Goal: Task Accomplishment & Management: Manage account settings

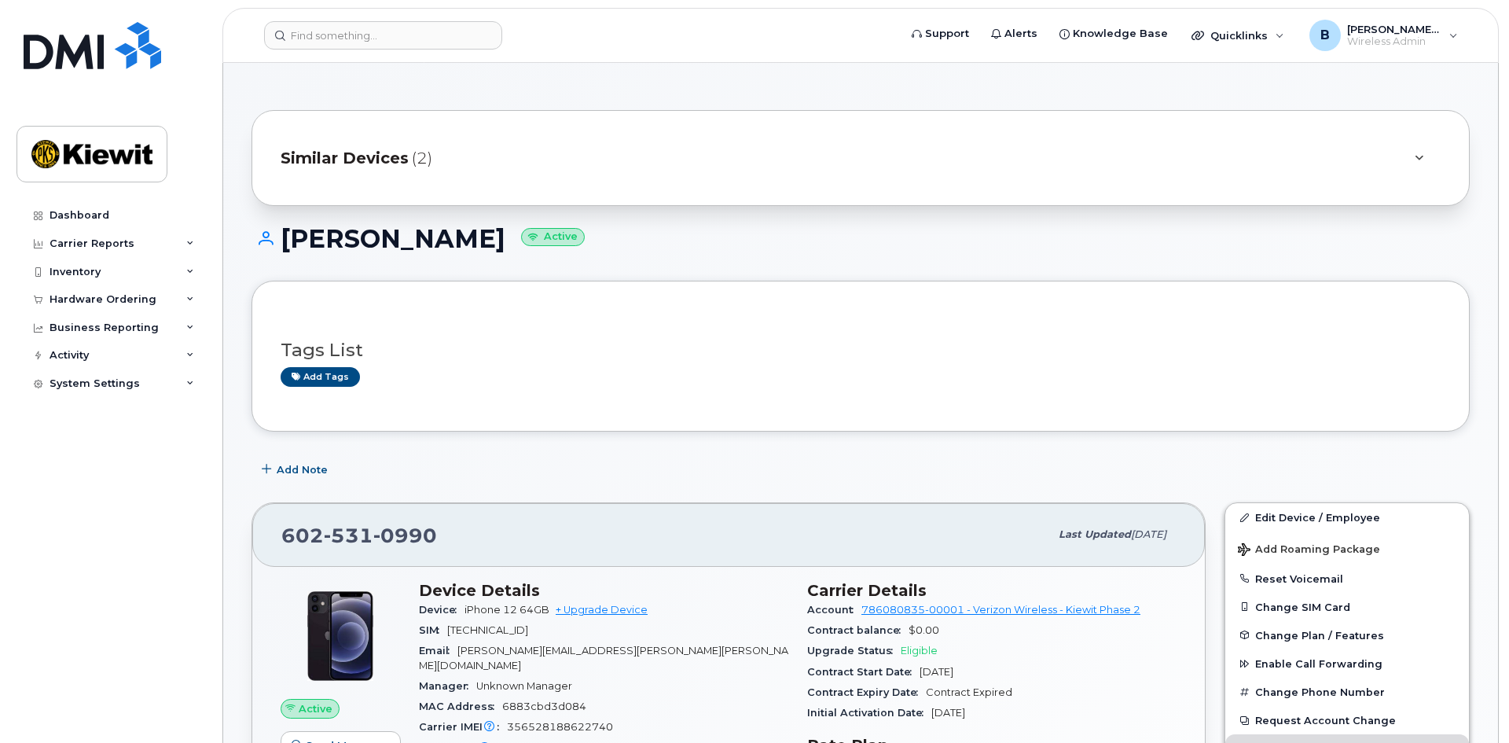
scroll to position [1729, 0]
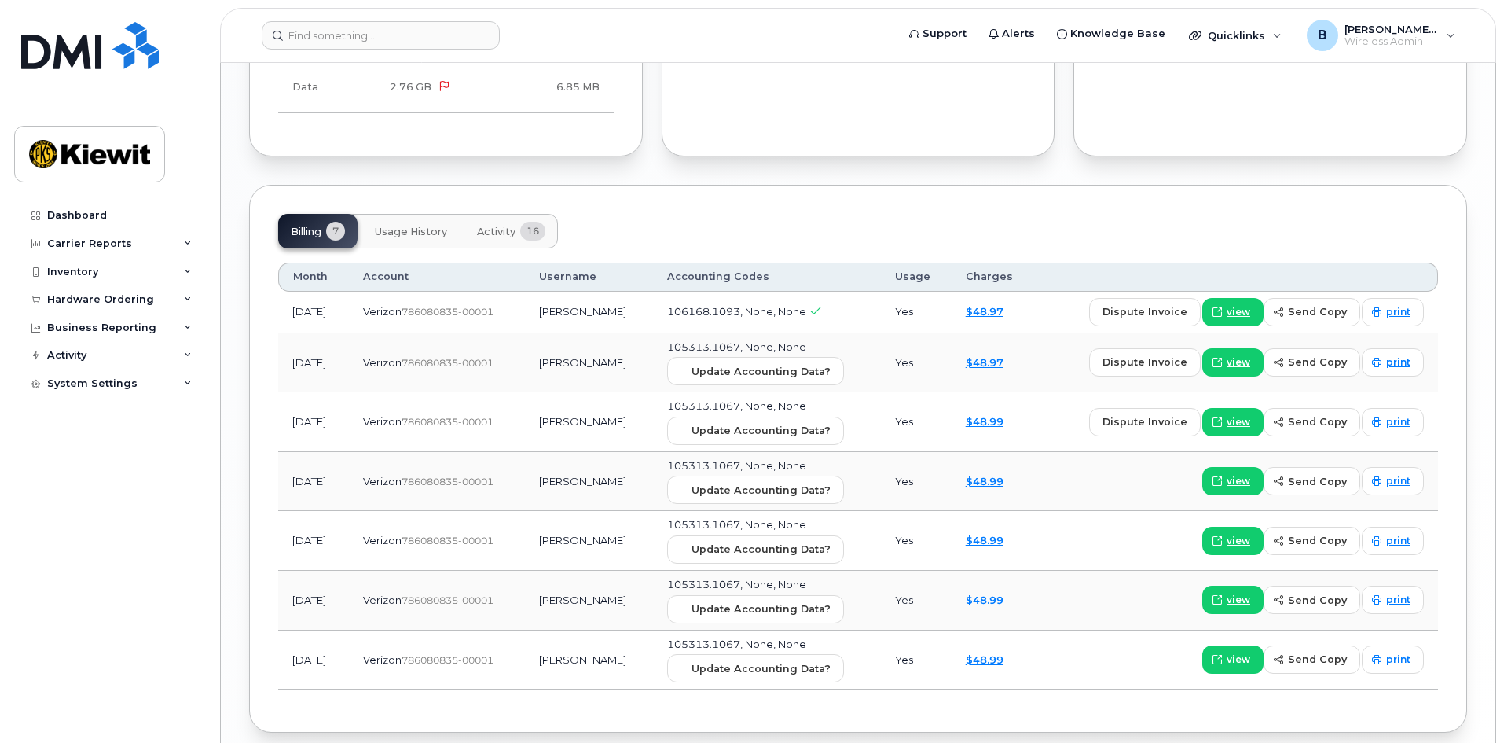
click at [1359, 185] on div "Billing 7 Usage History Activity 16 Month Account Username Accounting Codes Usa…" at bounding box center [858, 459] width 1218 height 548
click at [1168, 304] on span "dispute invoice" at bounding box center [1145, 311] width 85 height 15
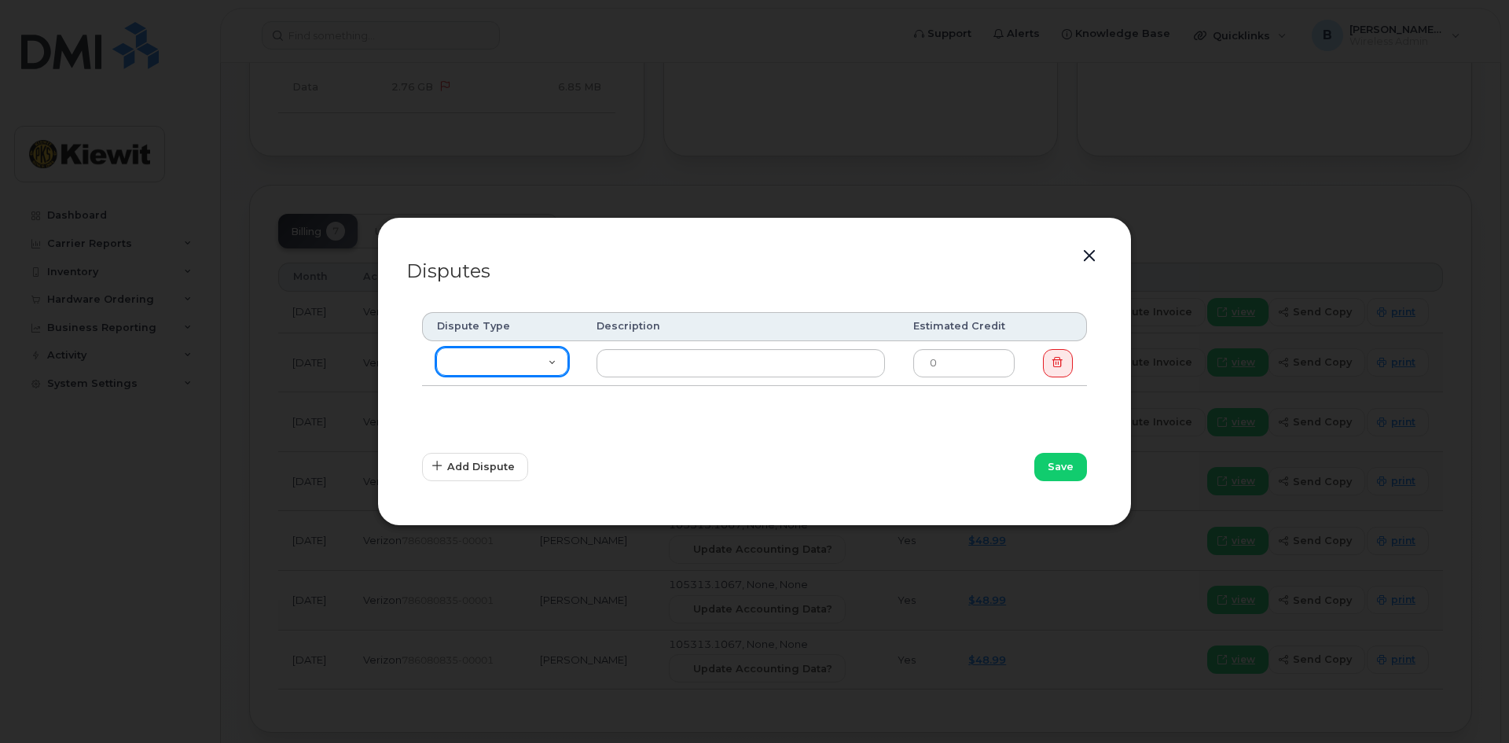
click at [556, 363] on select "Missing Discount Roaming Credit Data Credit Missing Feature Other" at bounding box center [502, 361] width 132 height 28
select select "other"
click at [436, 347] on select "Missing Discount Roaming Credit Data Credit Missing Feature Other" at bounding box center [502, 361] width 132 height 28
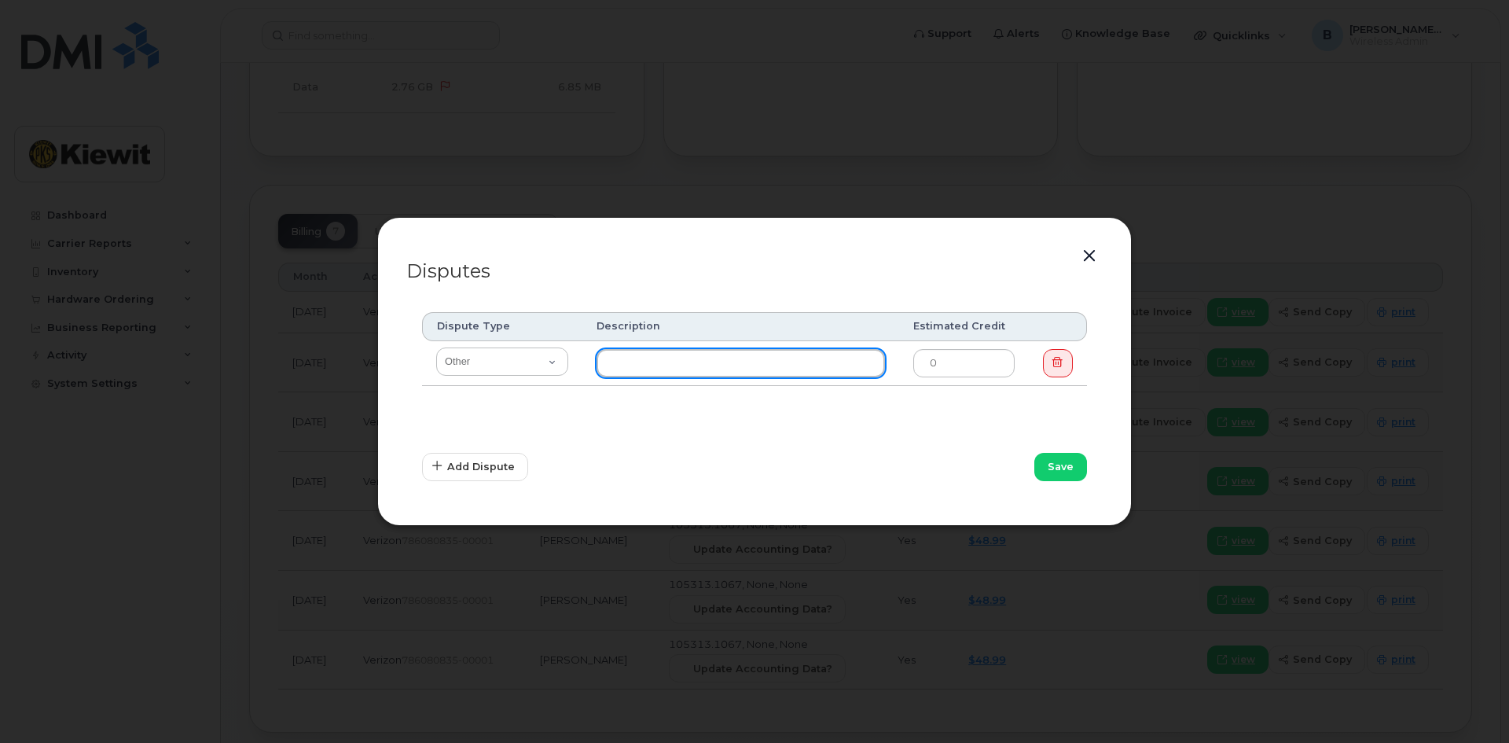
click at [668, 361] on input "text" at bounding box center [740, 363] width 288 height 28
click at [868, 363] on input "This is not for 106168, this is for 105082. Please recode to" at bounding box center [740, 363] width 288 height 28
type input "This is not for 106168, this is for 105082. Please recode to 105082.4166"
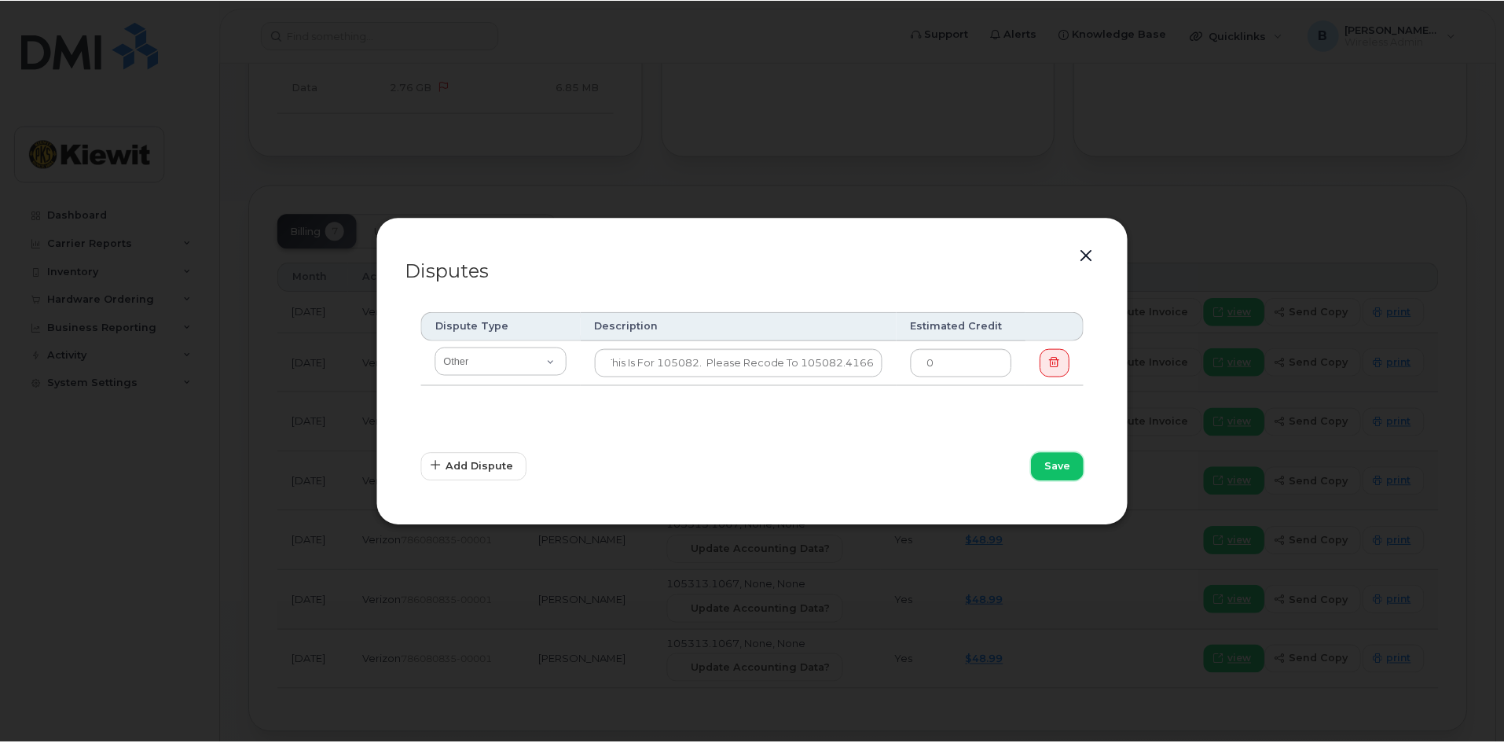
scroll to position [0, 0]
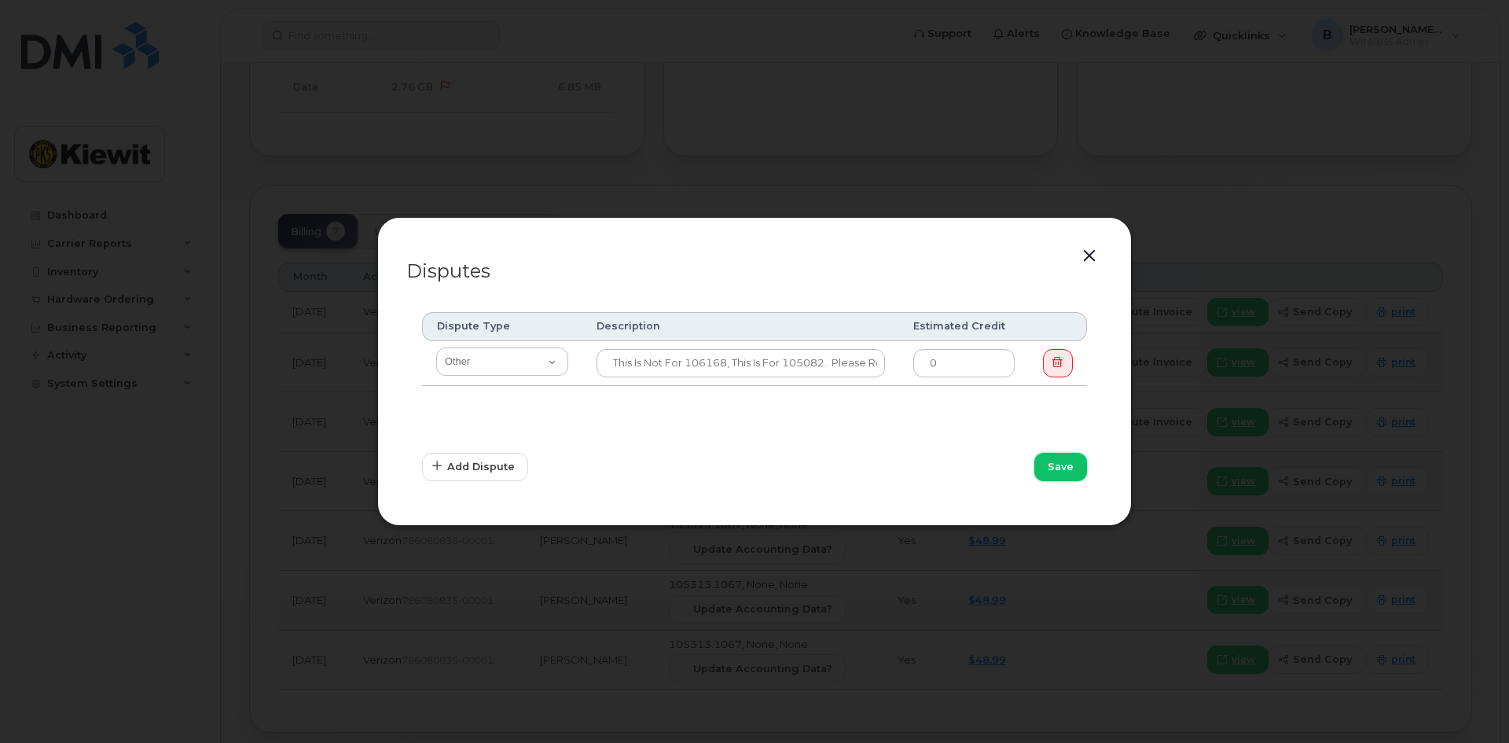
click at [1059, 468] on span "Save" at bounding box center [1060, 466] width 26 height 15
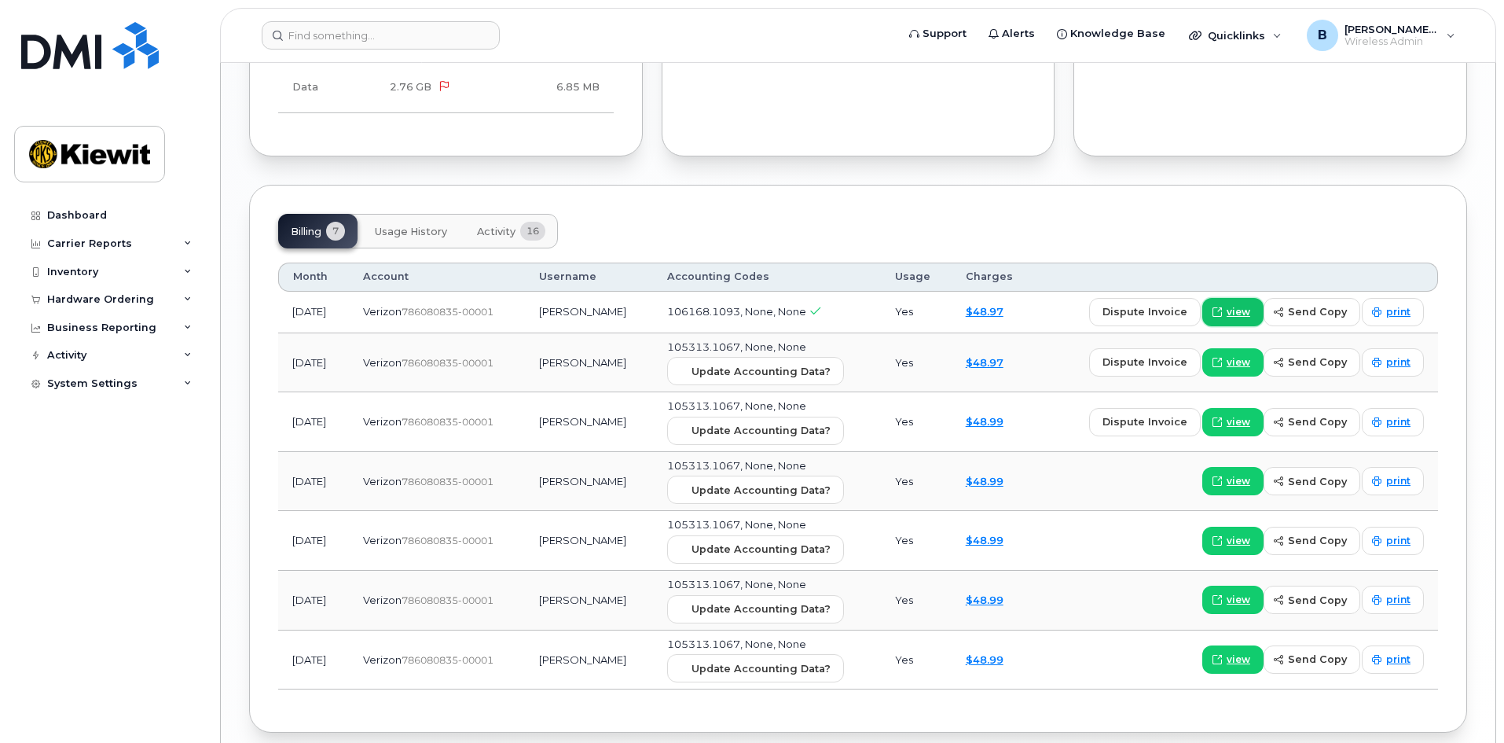
click at [1243, 305] on span "view" at bounding box center [1239, 312] width 24 height 14
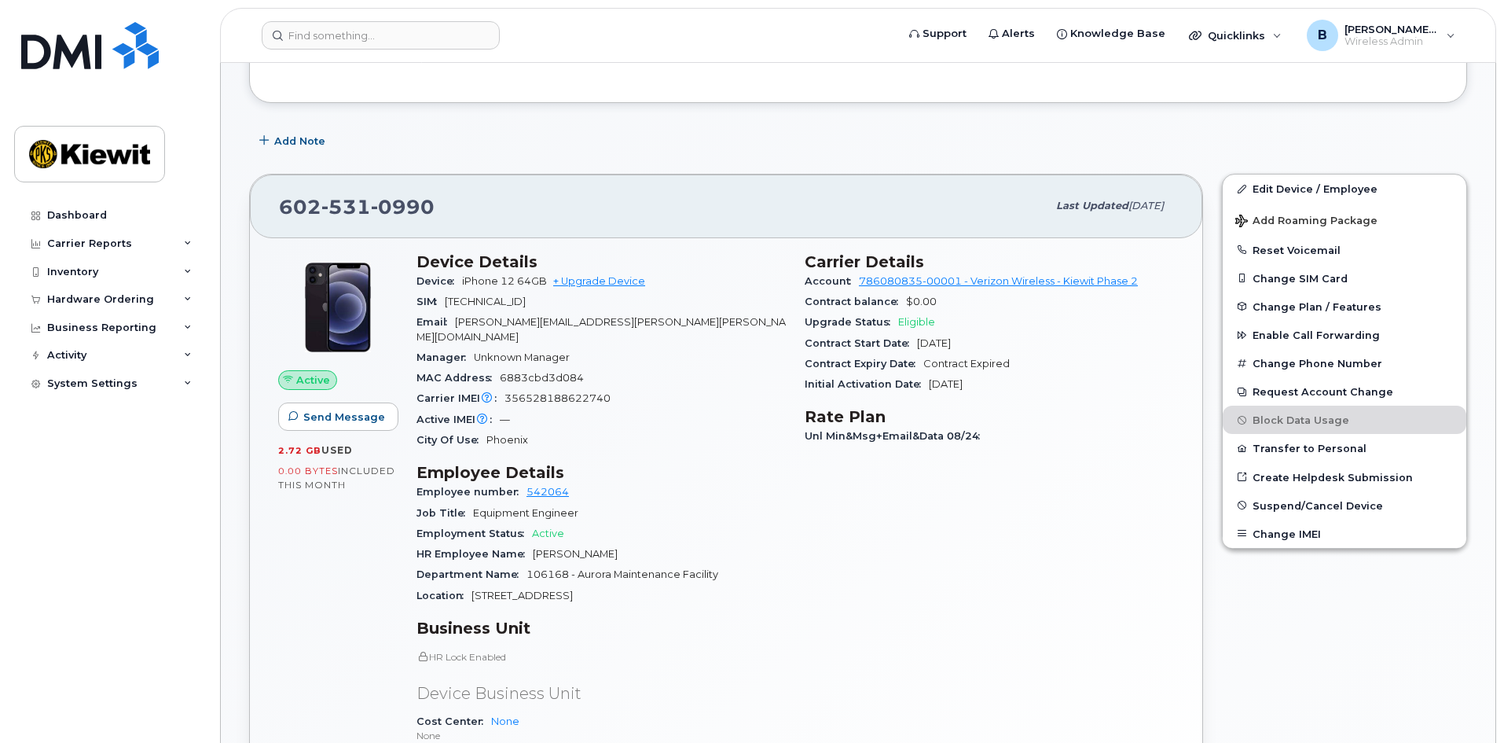
scroll to position [236, 0]
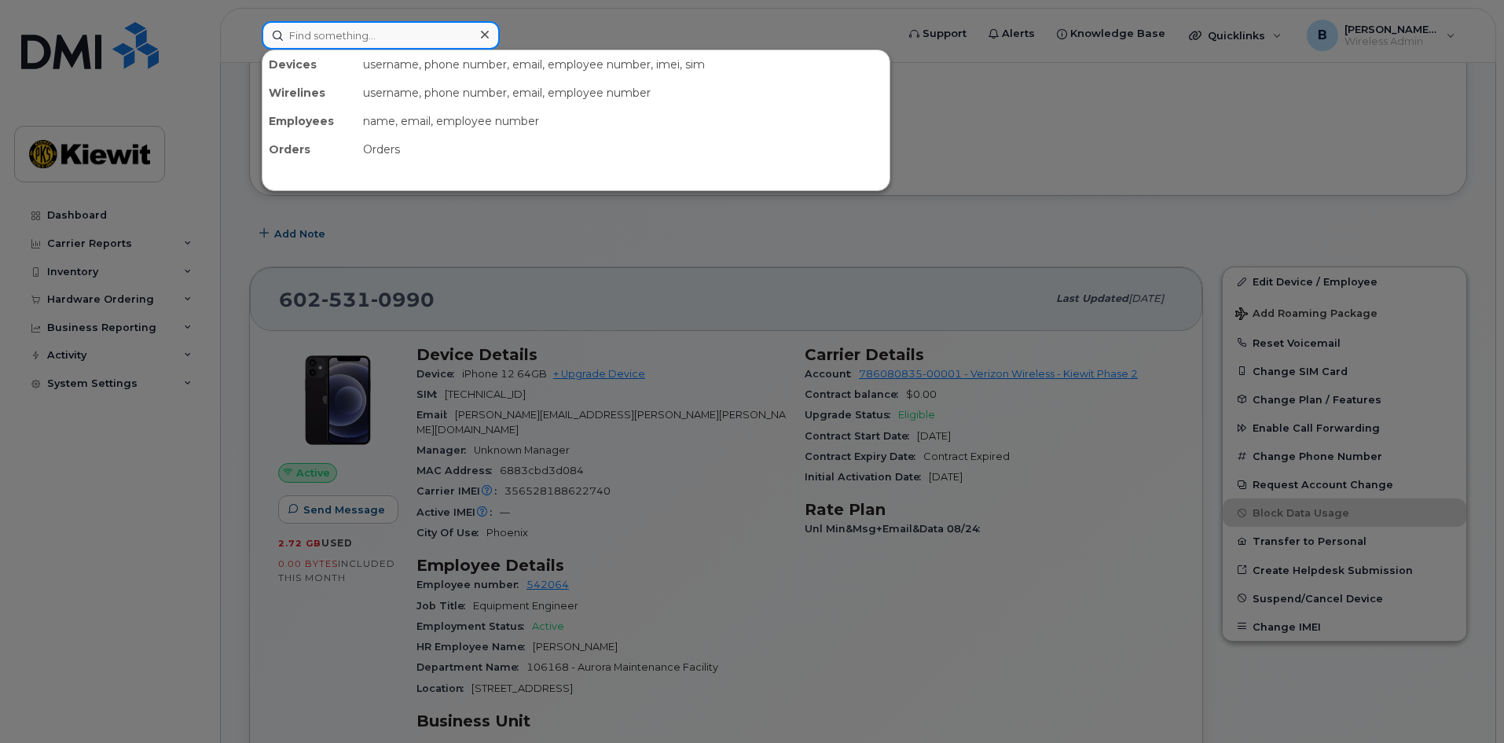
click at [331, 32] on input at bounding box center [381, 35] width 238 height 28
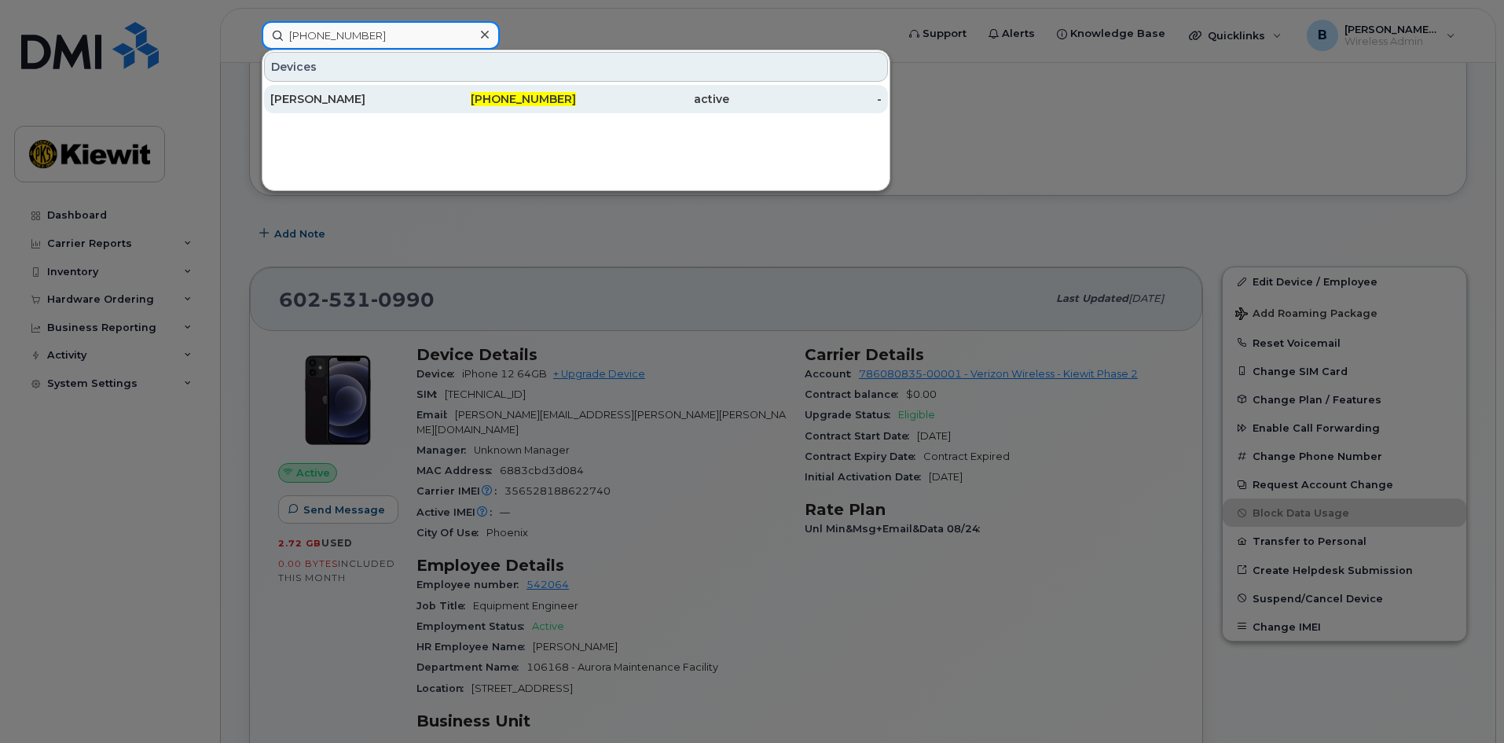
type input "602-531-0990"
click at [349, 92] on div "COLLIN MILLER" at bounding box center [346, 99] width 153 height 16
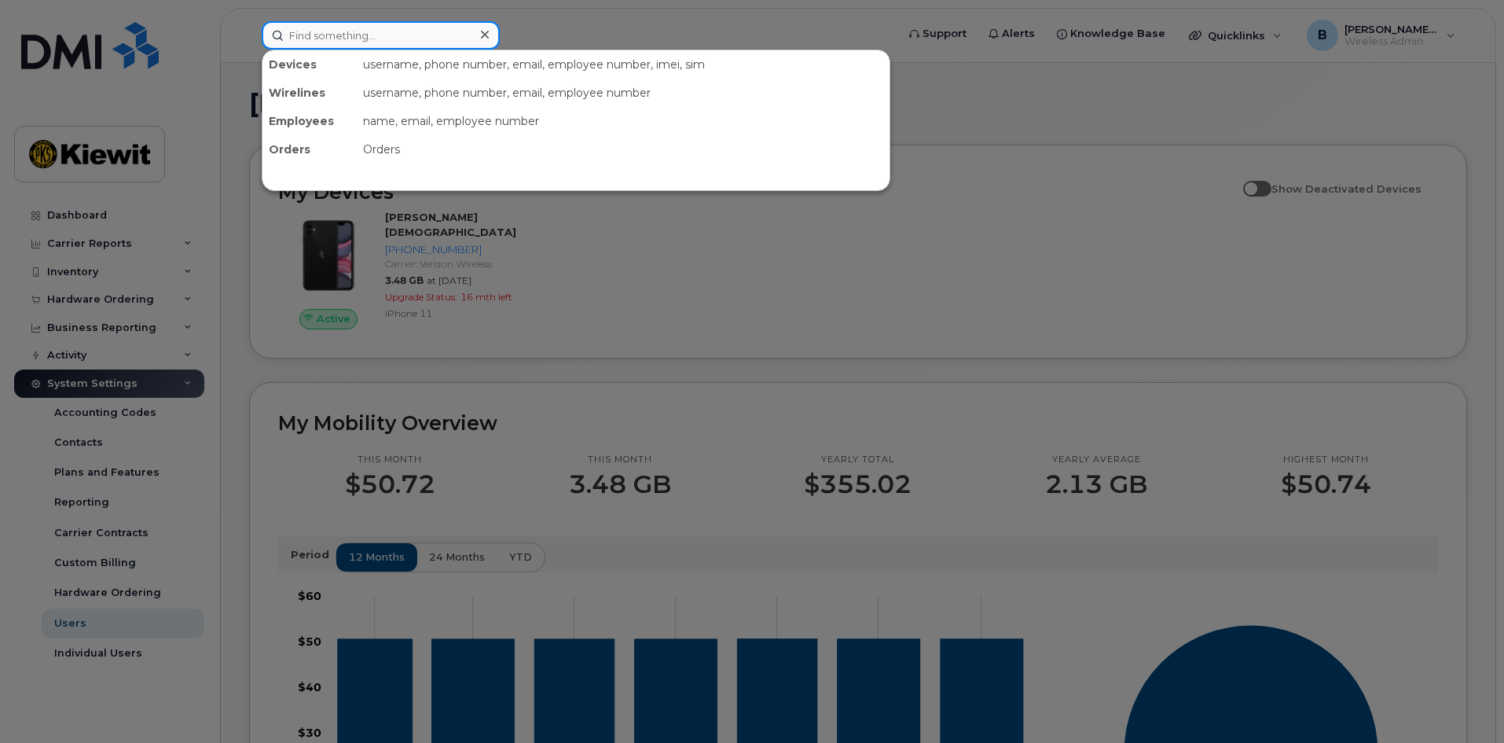
click at [379, 42] on input at bounding box center [381, 35] width 238 height 28
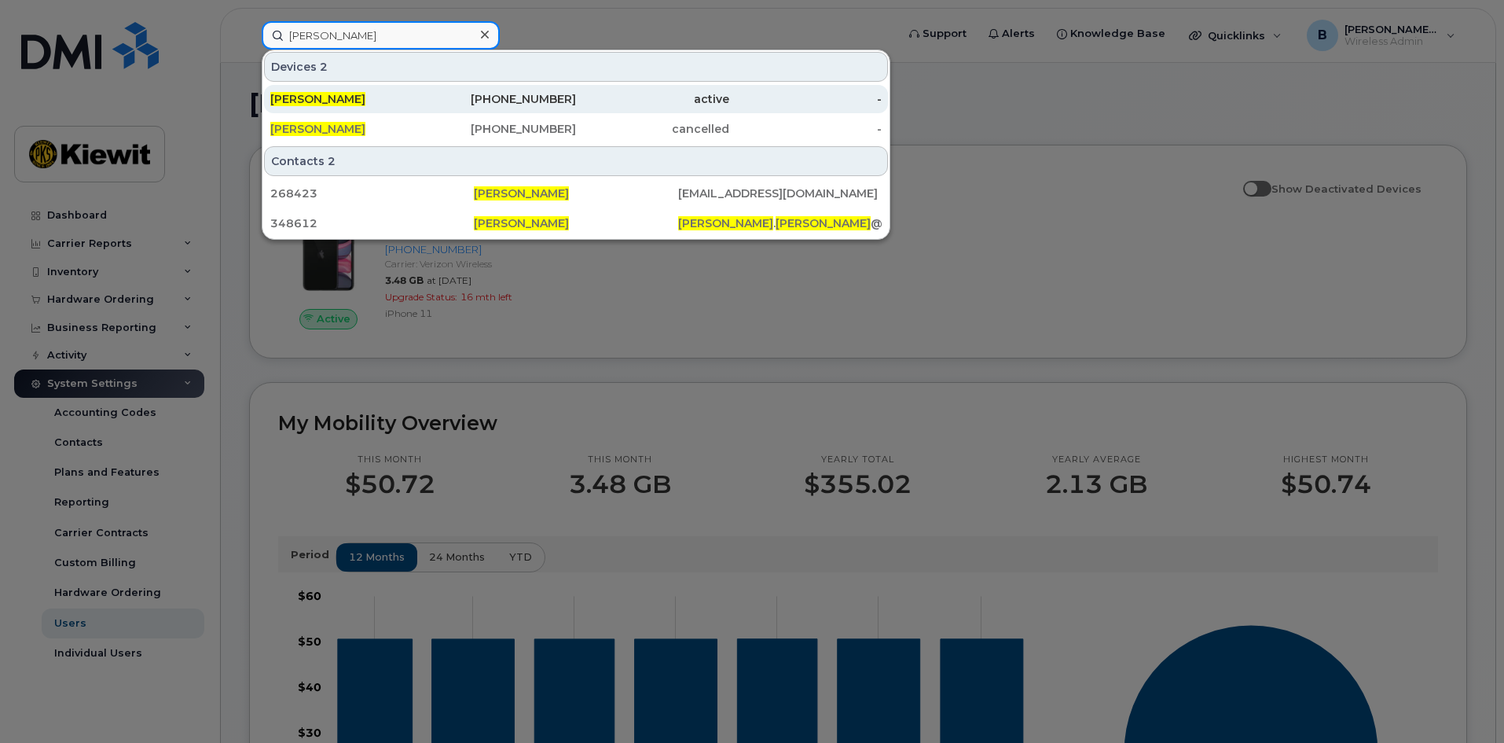
type input "frank medina"
click at [471, 98] on div "973-738-9993" at bounding box center [500, 99] width 153 height 16
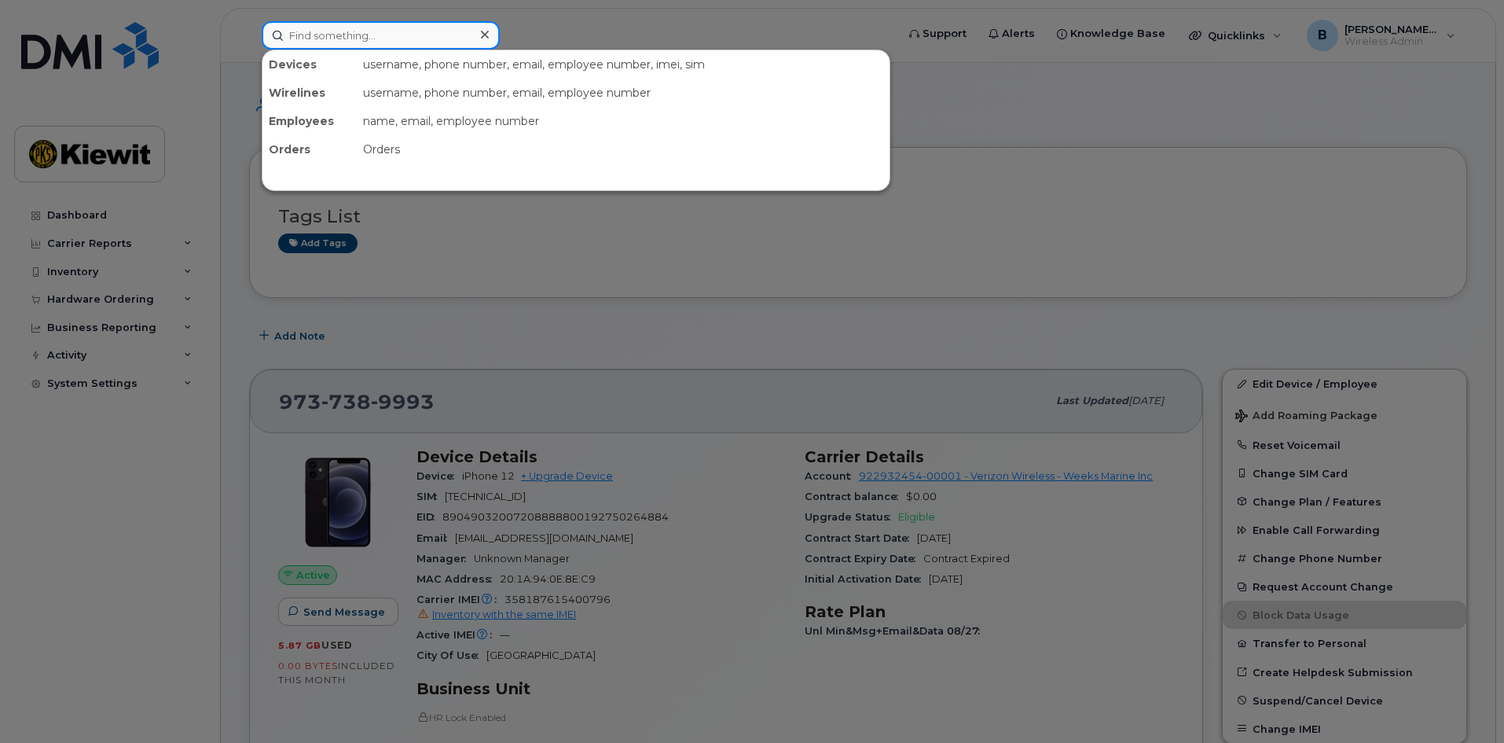
click at [421, 42] on input at bounding box center [381, 35] width 238 height 28
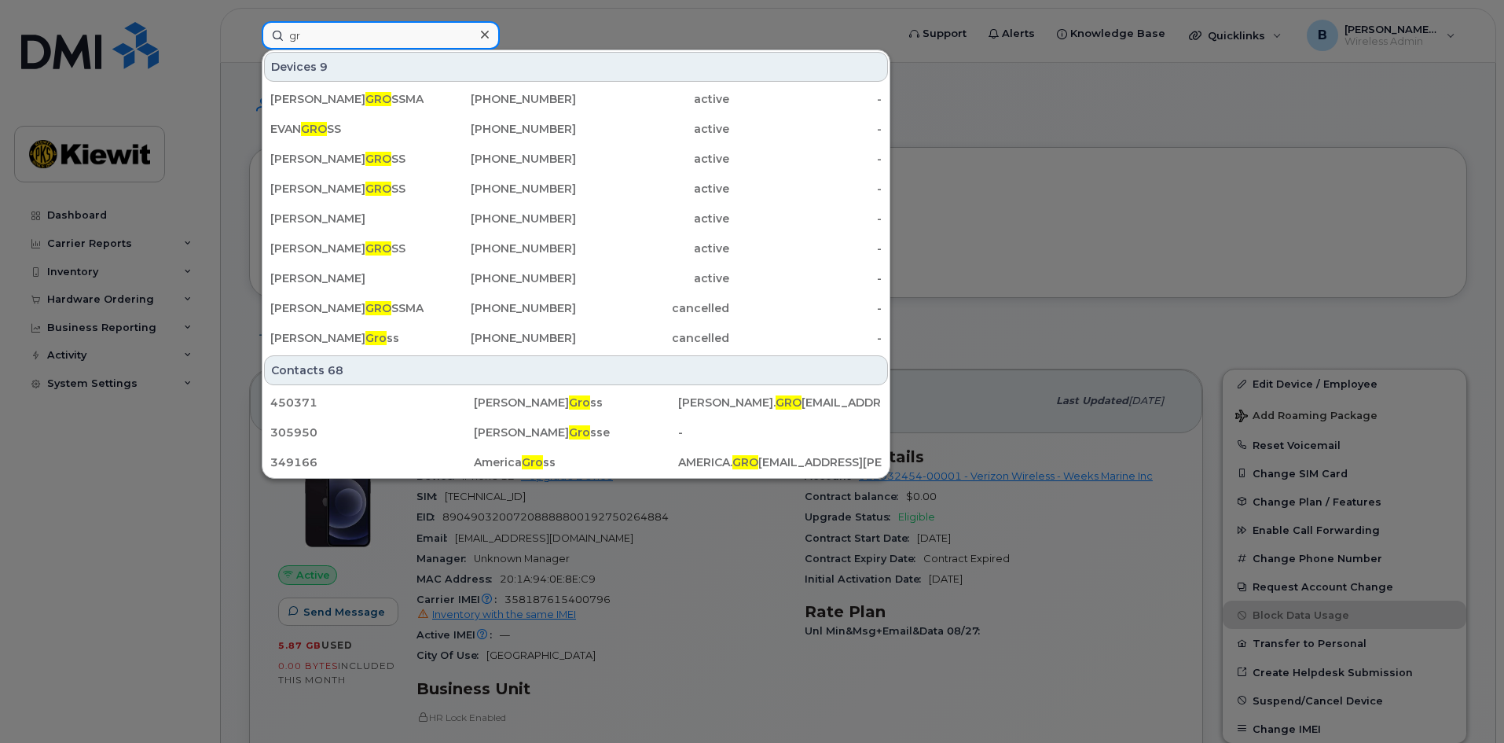
type input "g"
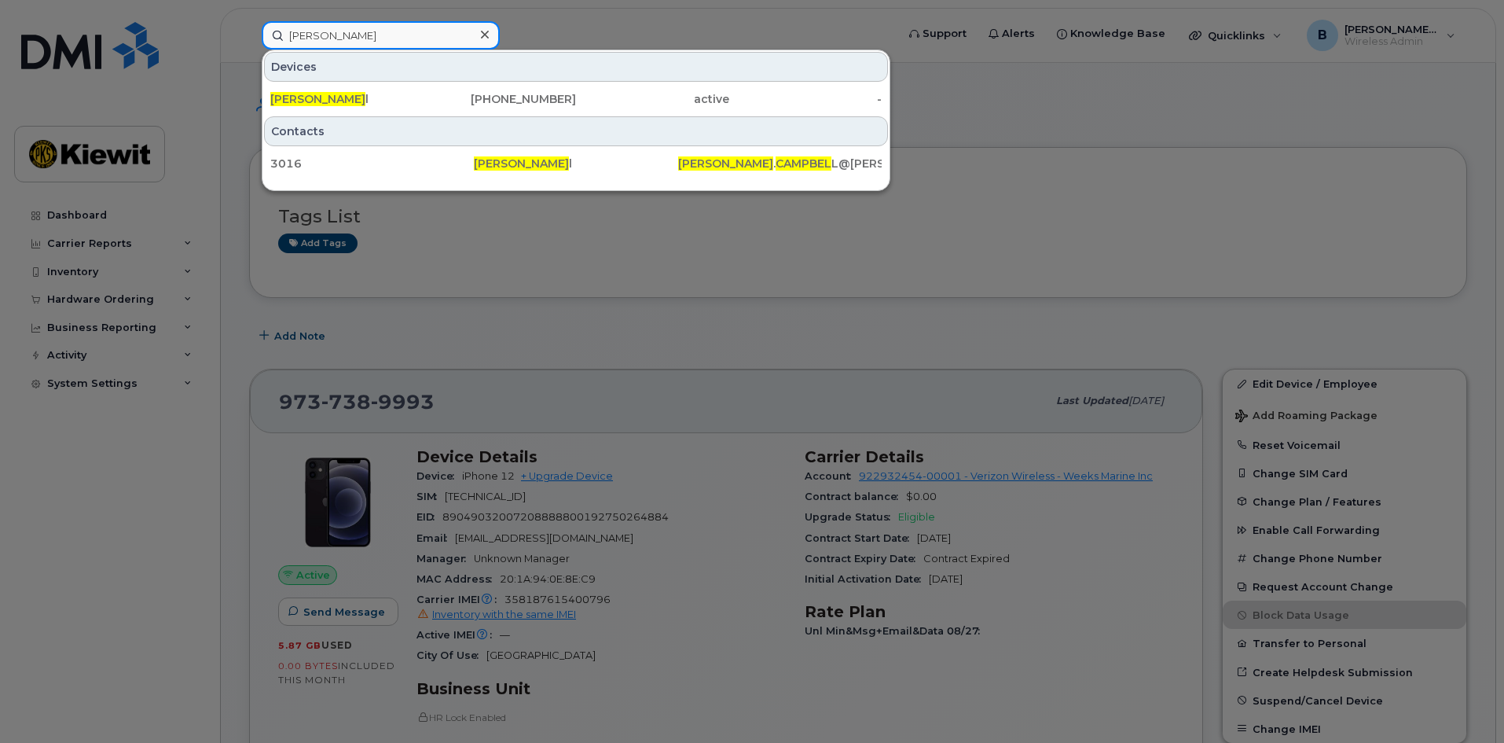
drag, startPoint x: 380, startPoint y: 35, endPoint x: 233, endPoint y: 46, distance: 146.6
click at [249, 46] on div "mark campbel Devices Mark Campbel l 303-921-8910 active - Contacts 3016 Mark Ca…" at bounding box center [573, 35] width 649 height 28
type input "g"
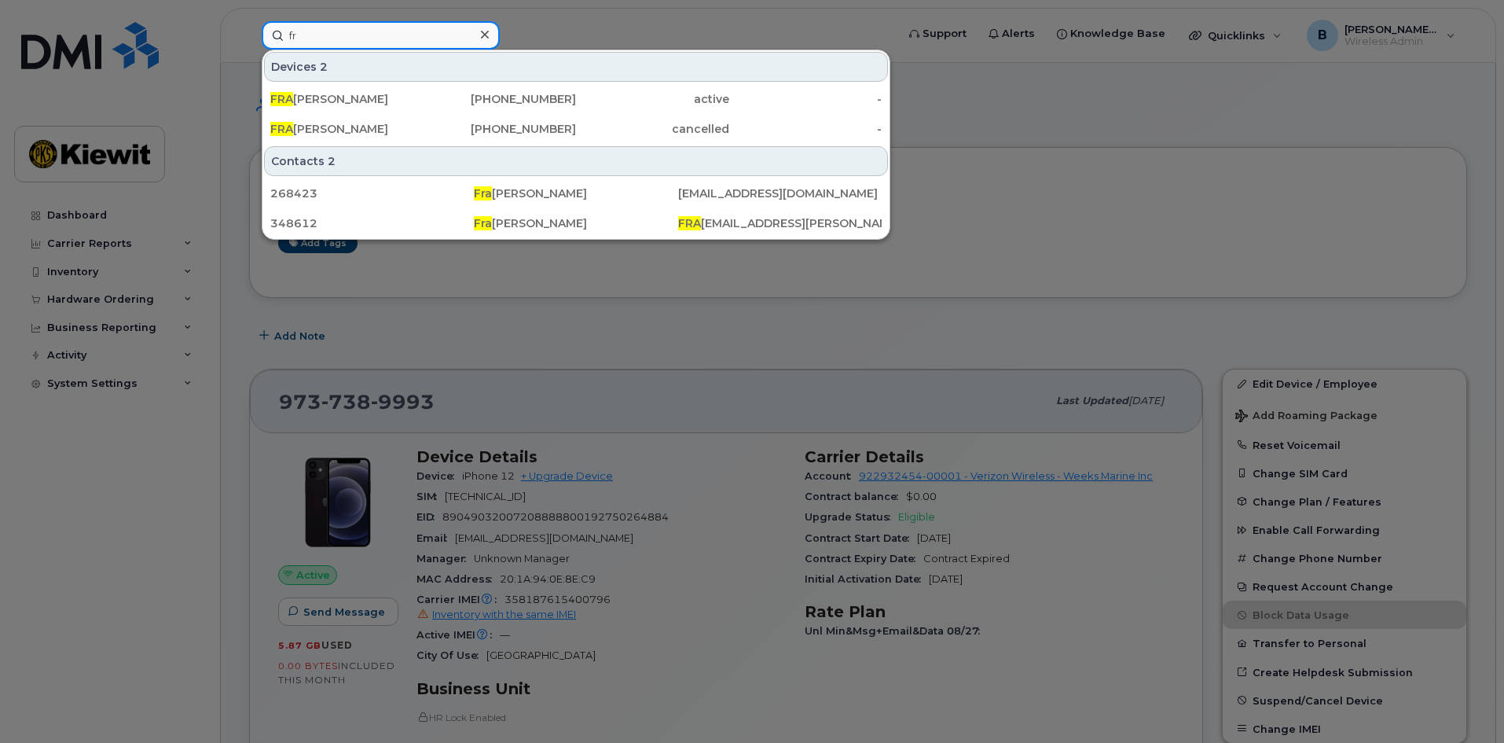
type input "f"
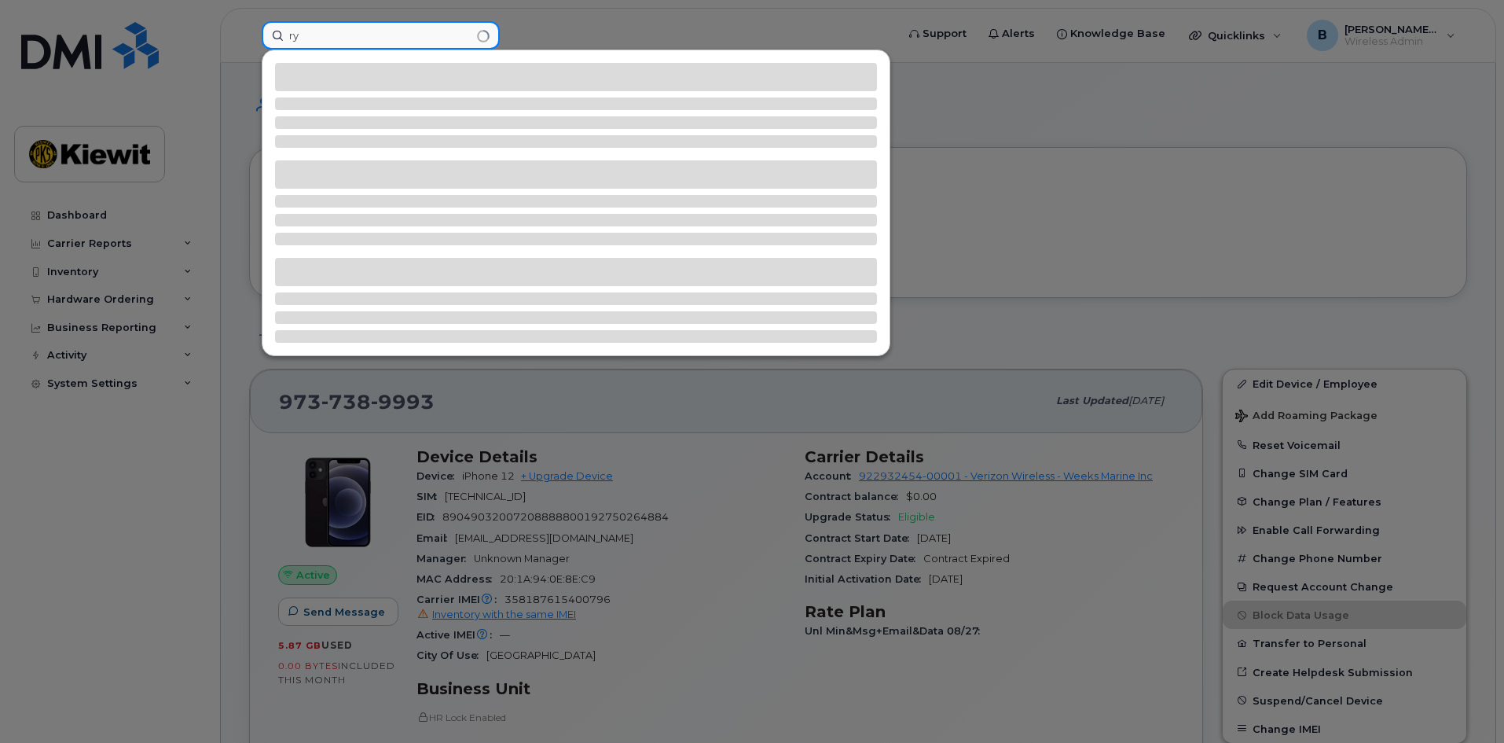
type input "r"
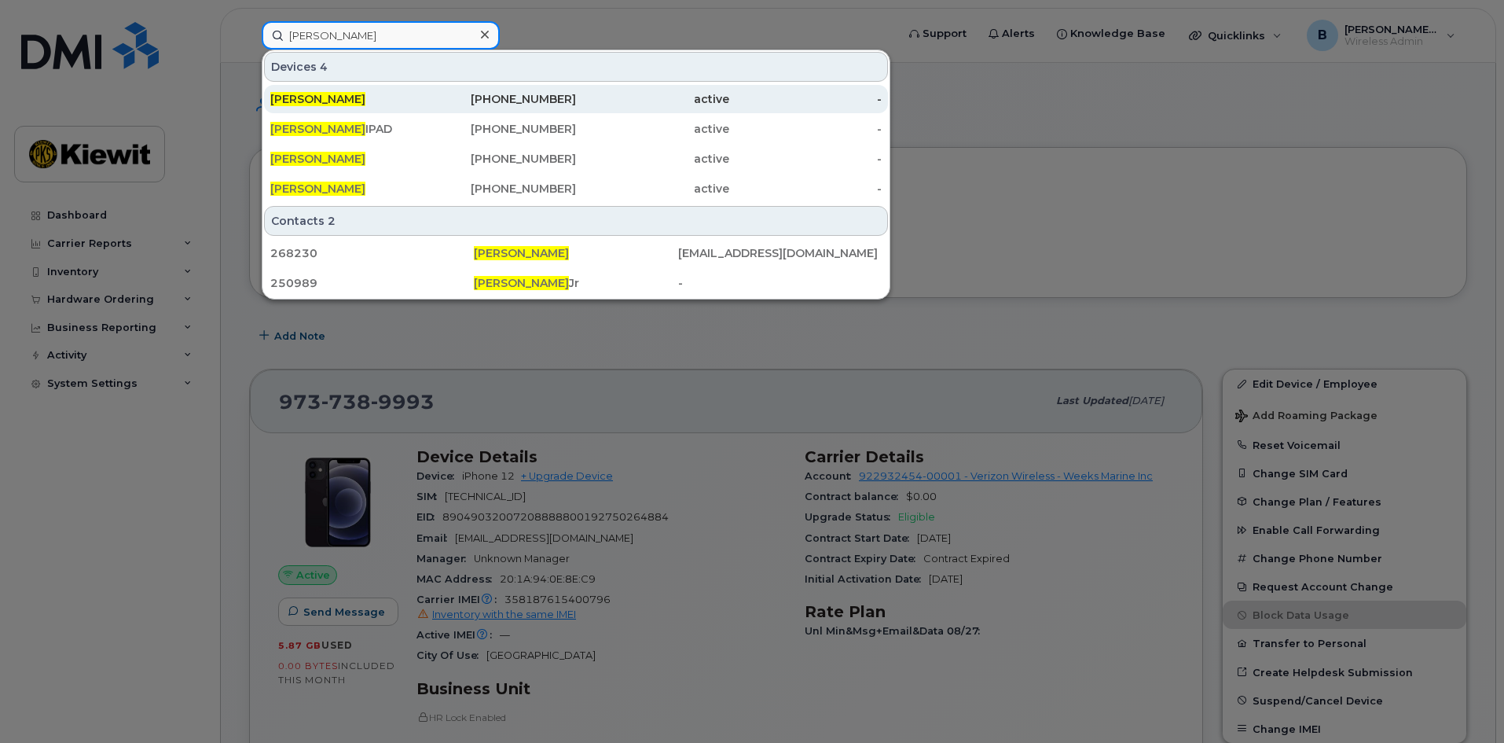
type input "larry anderson"
click at [355, 94] on span "LARRY ANDERSON" at bounding box center [317, 99] width 95 height 14
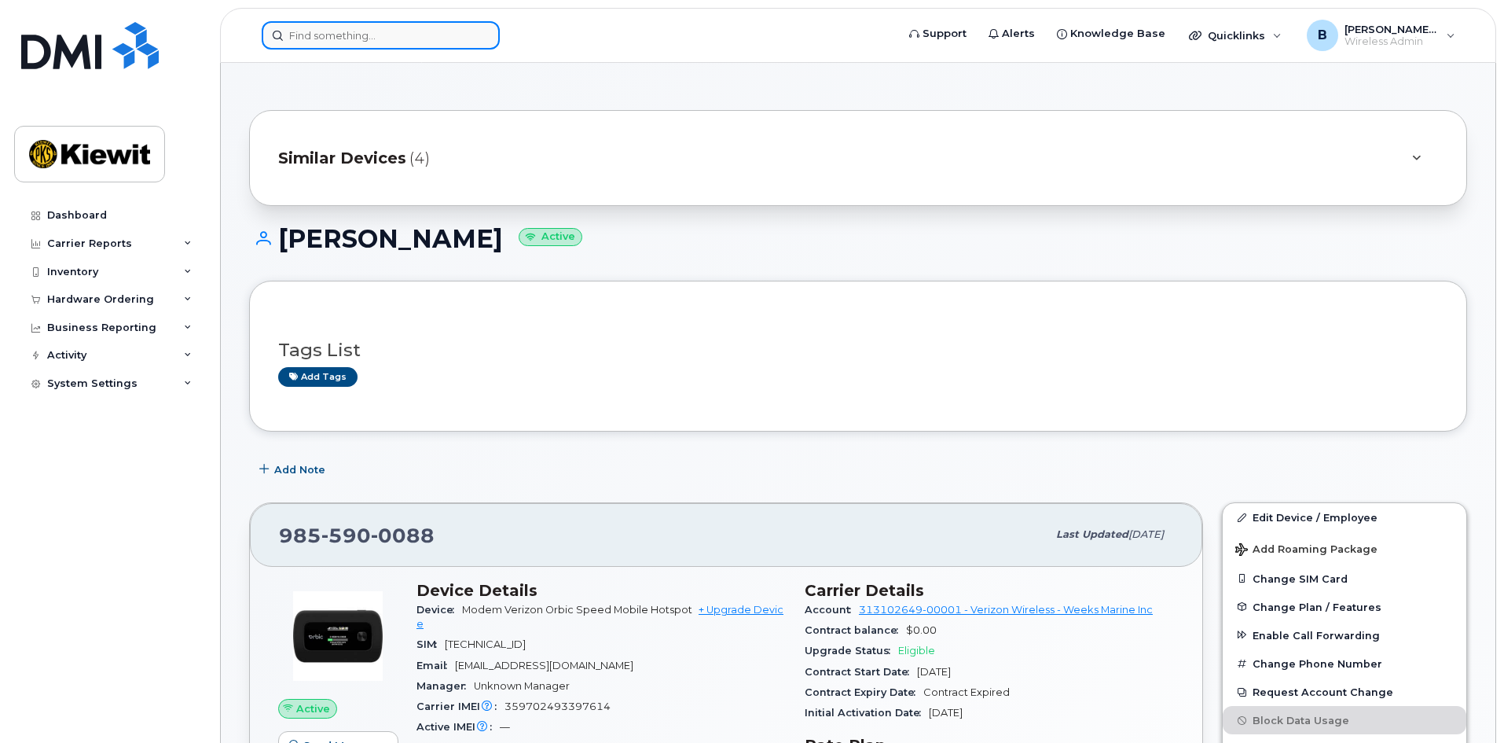
click at [356, 35] on input at bounding box center [381, 35] width 238 height 28
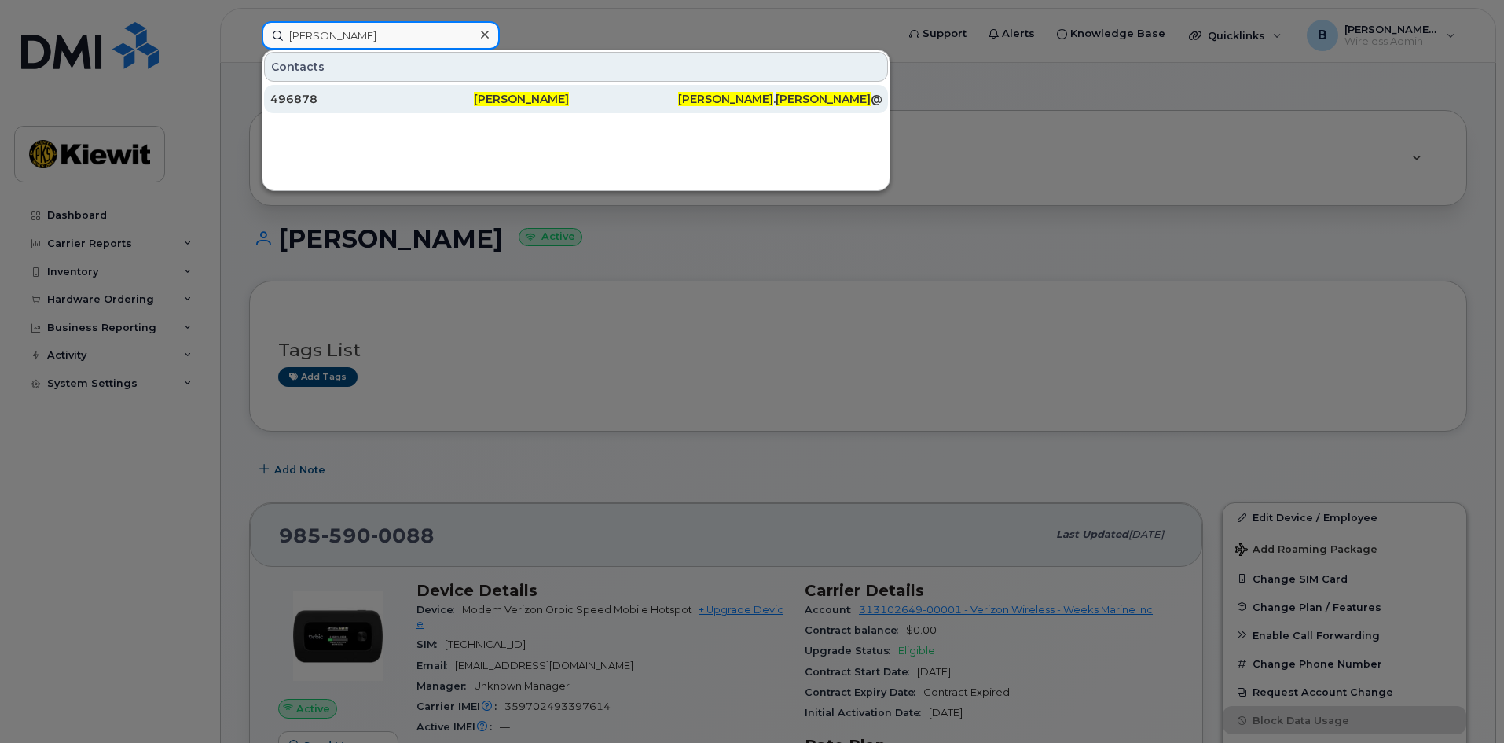
type input "kevin krause"
click at [492, 94] on span "Kevin Krause" at bounding box center [521, 99] width 95 height 14
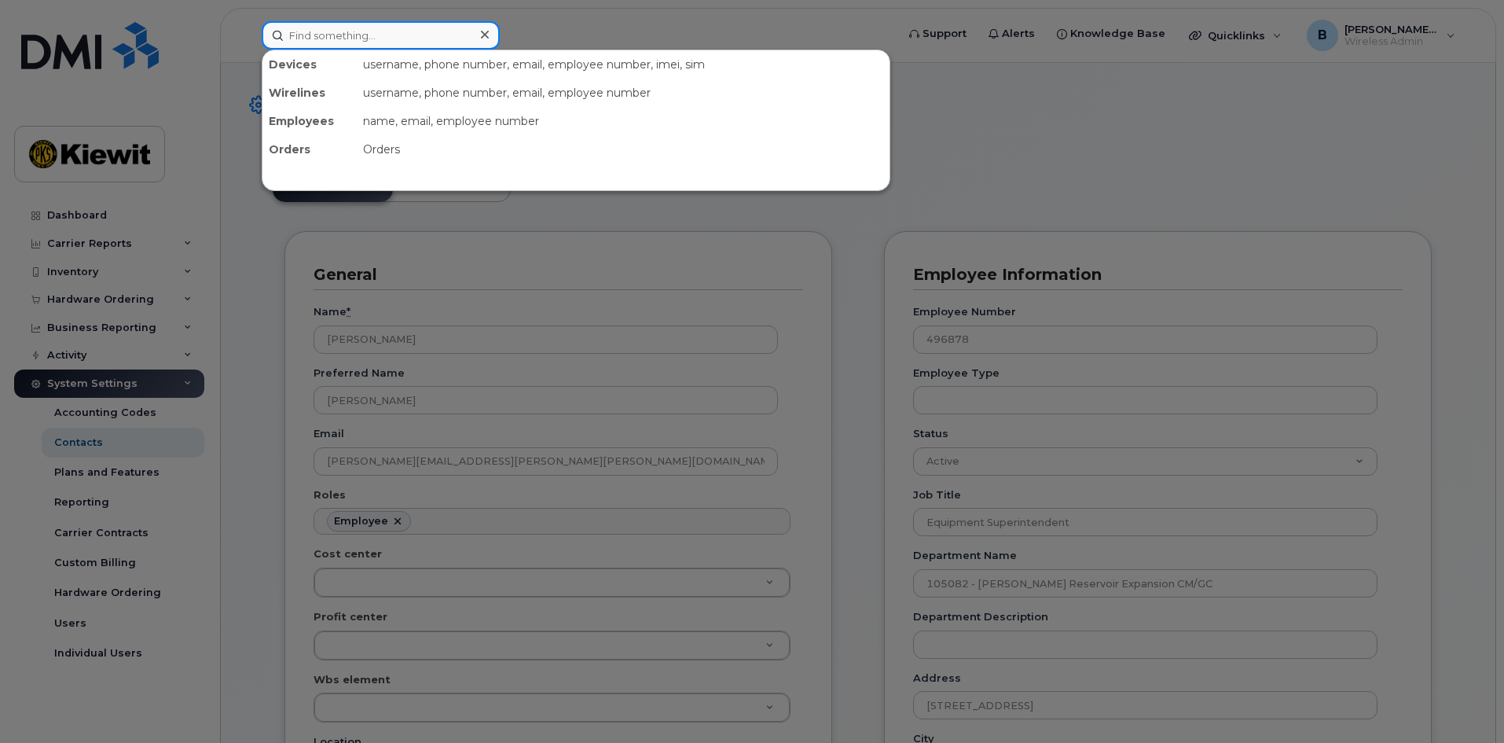
click at [372, 45] on input at bounding box center [381, 35] width 238 height 28
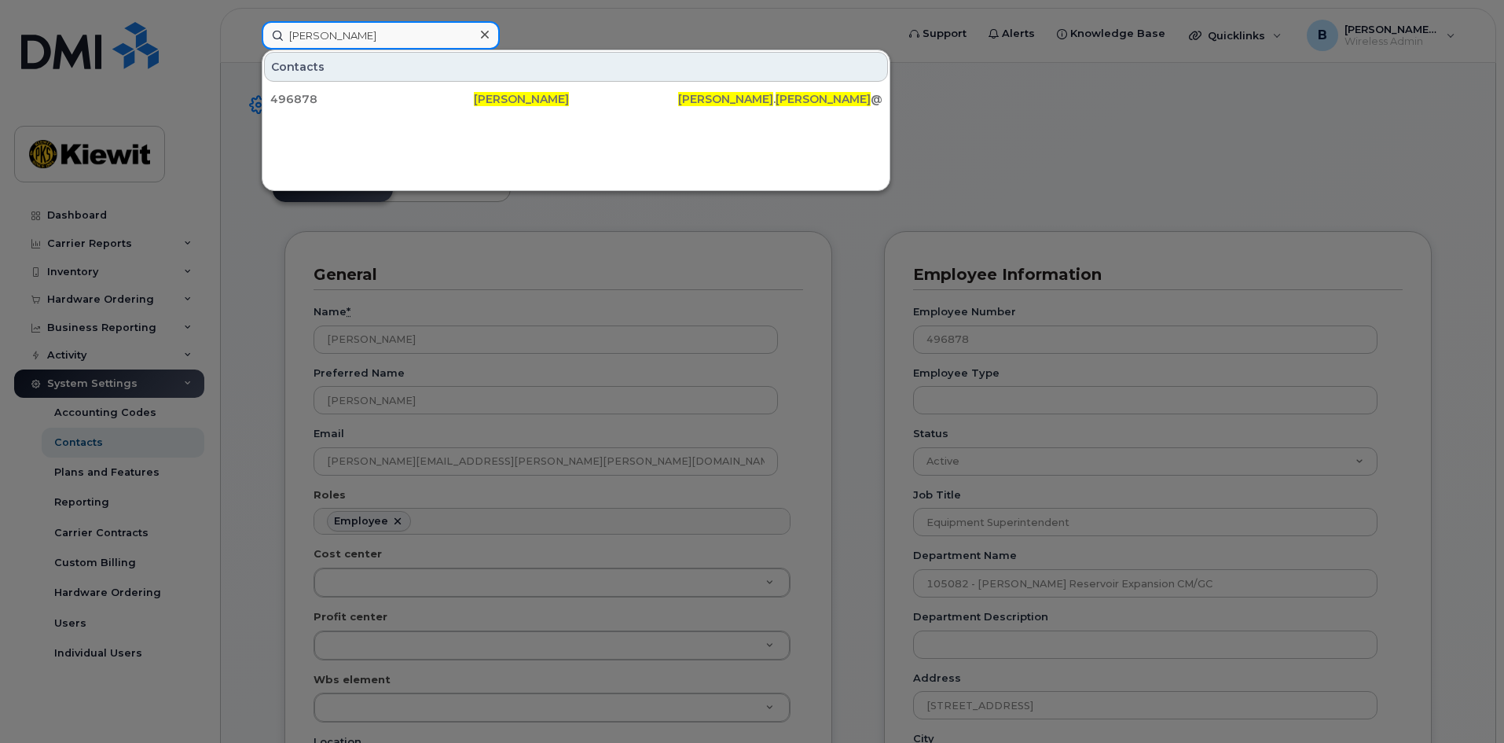
type input "kevin krause"
click at [938, 115] on div at bounding box center [752, 371] width 1504 height 743
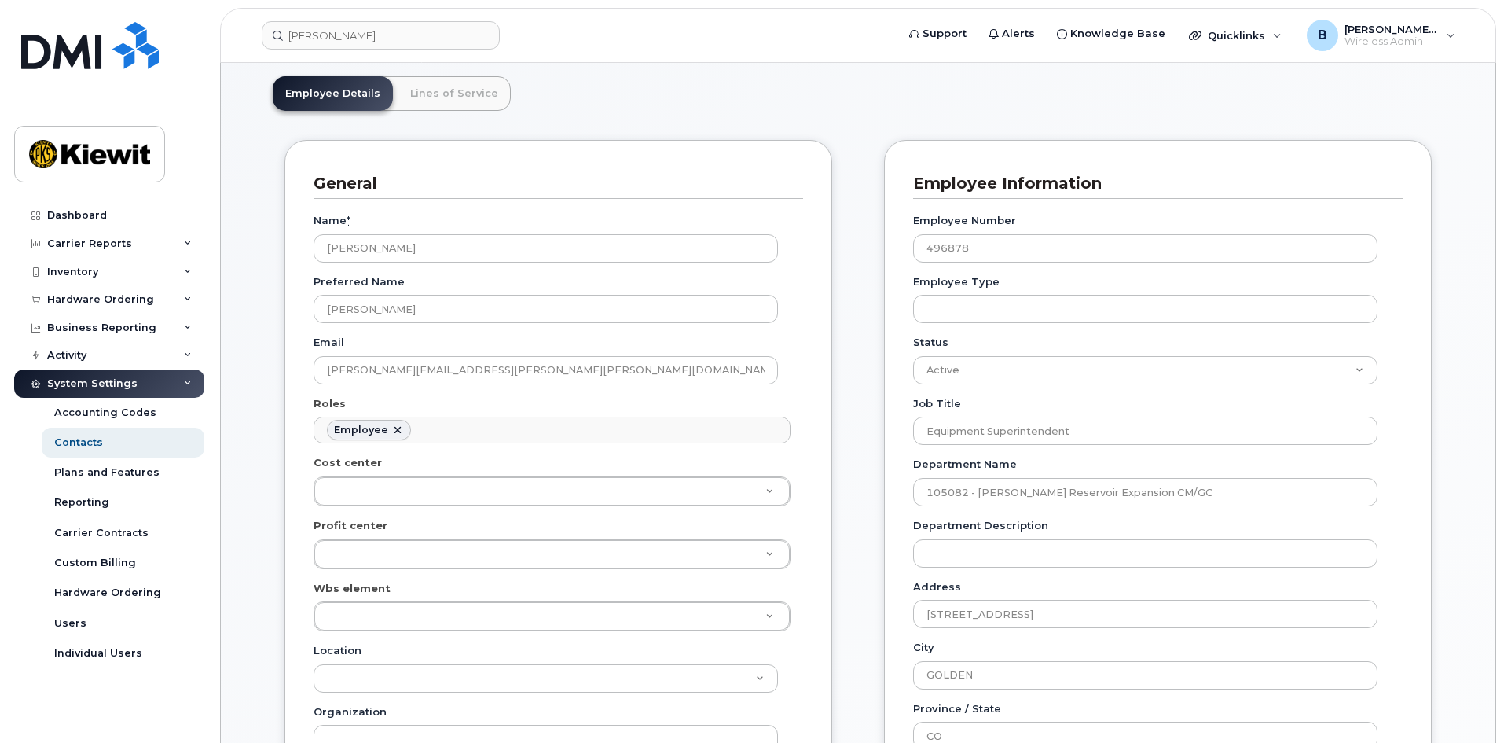
scroll to position [65, 0]
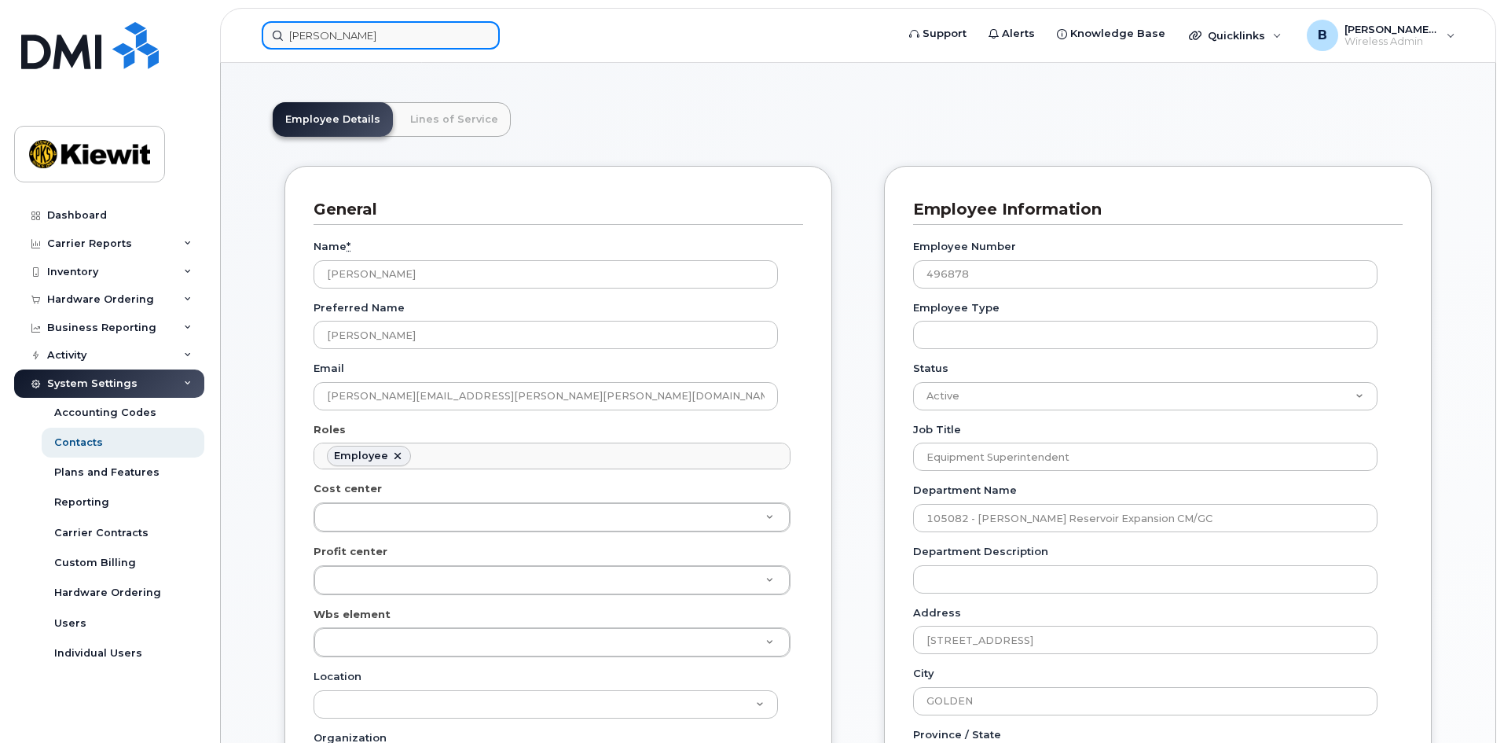
click at [328, 29] on input "kevin krause" at bounding box center [381, 35] width 238 height 28
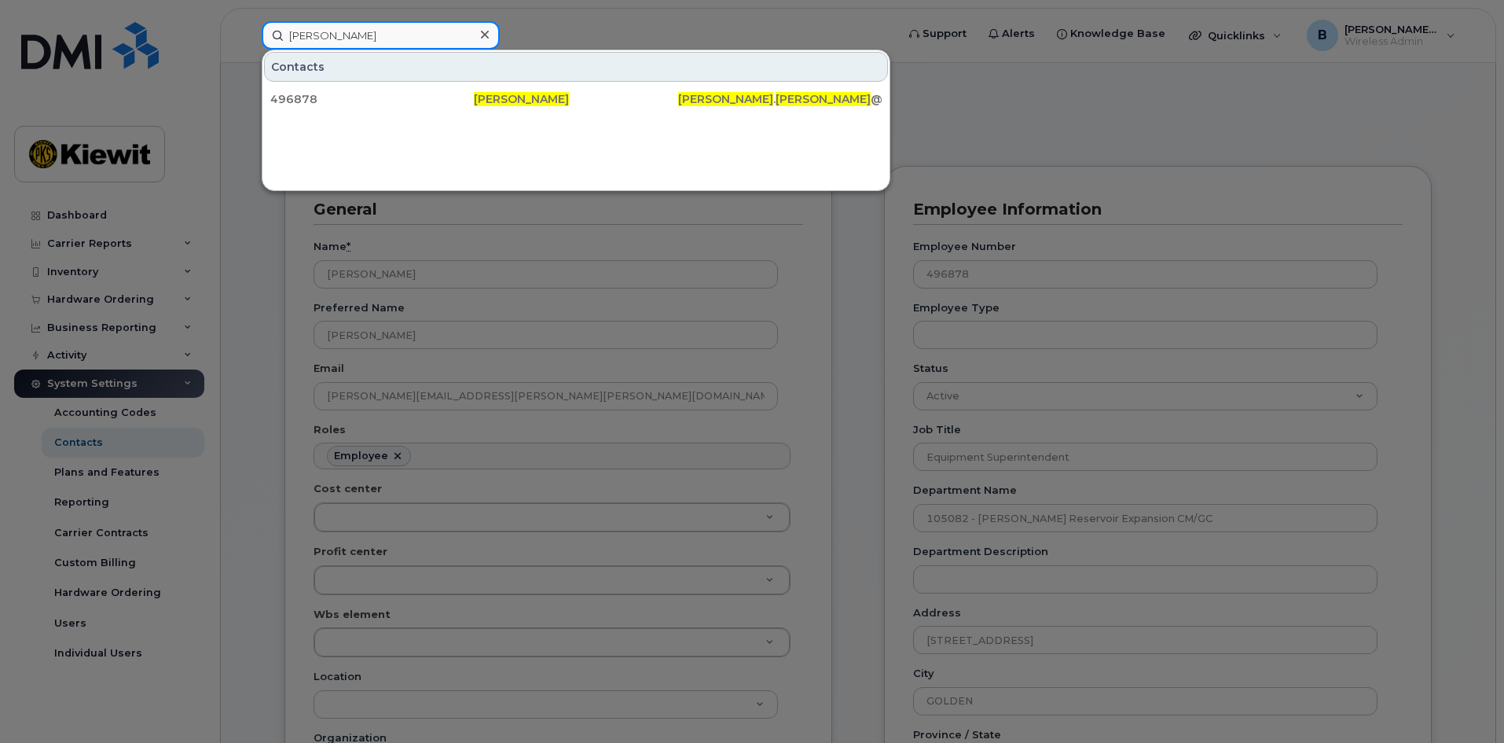
drag, startPoint x: 393, startPoint y: 31, endPoint x: 259, endPoint y: 22, distance: 133.9
click at [259, 22] on div "kevin krause Contacts 496878 Kevin Krause KEVIN . KRAUSE @KIEWIT.COM" at bounding box center [573, 35] width 649 height 28
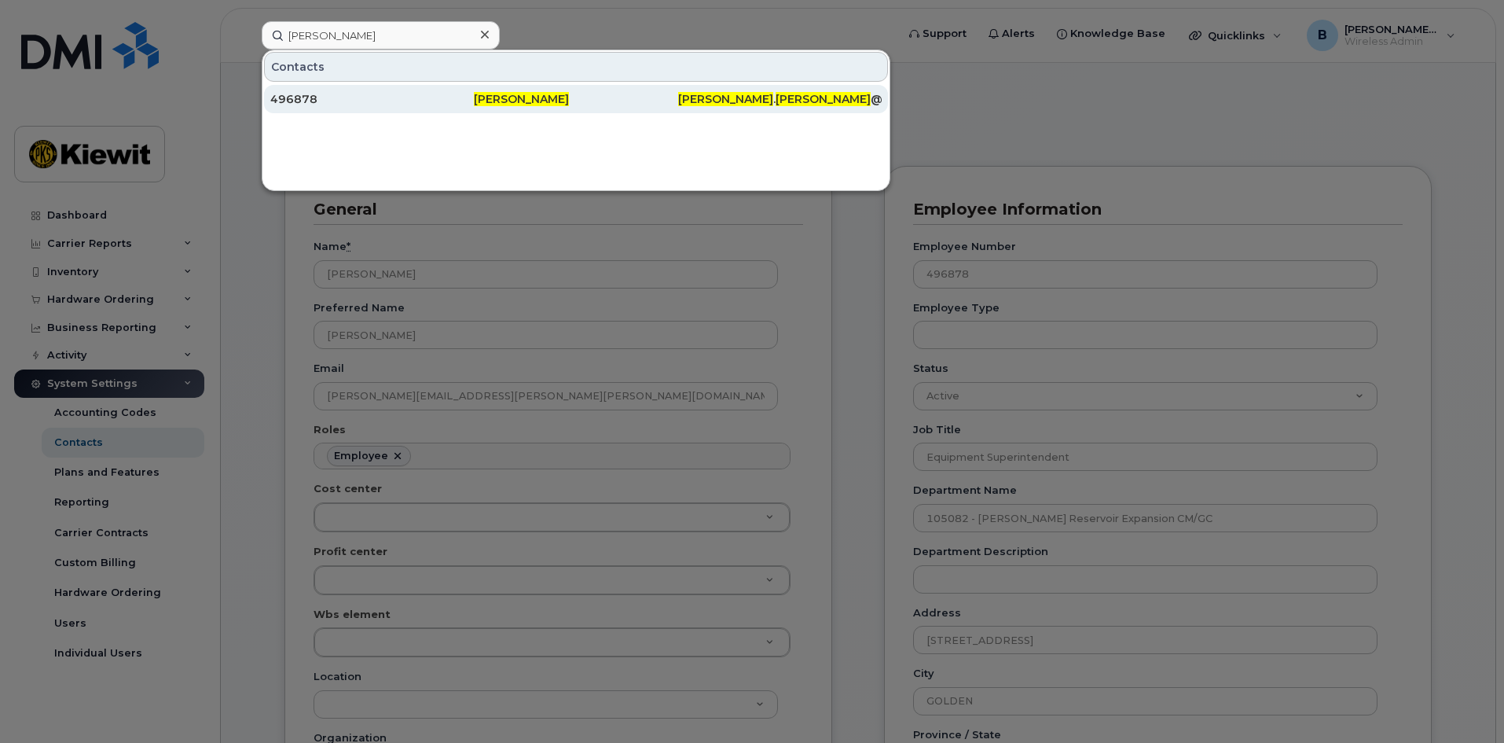
click at [303, 97] on div "496878" at bounding box center [372, 99] width 204 height 16
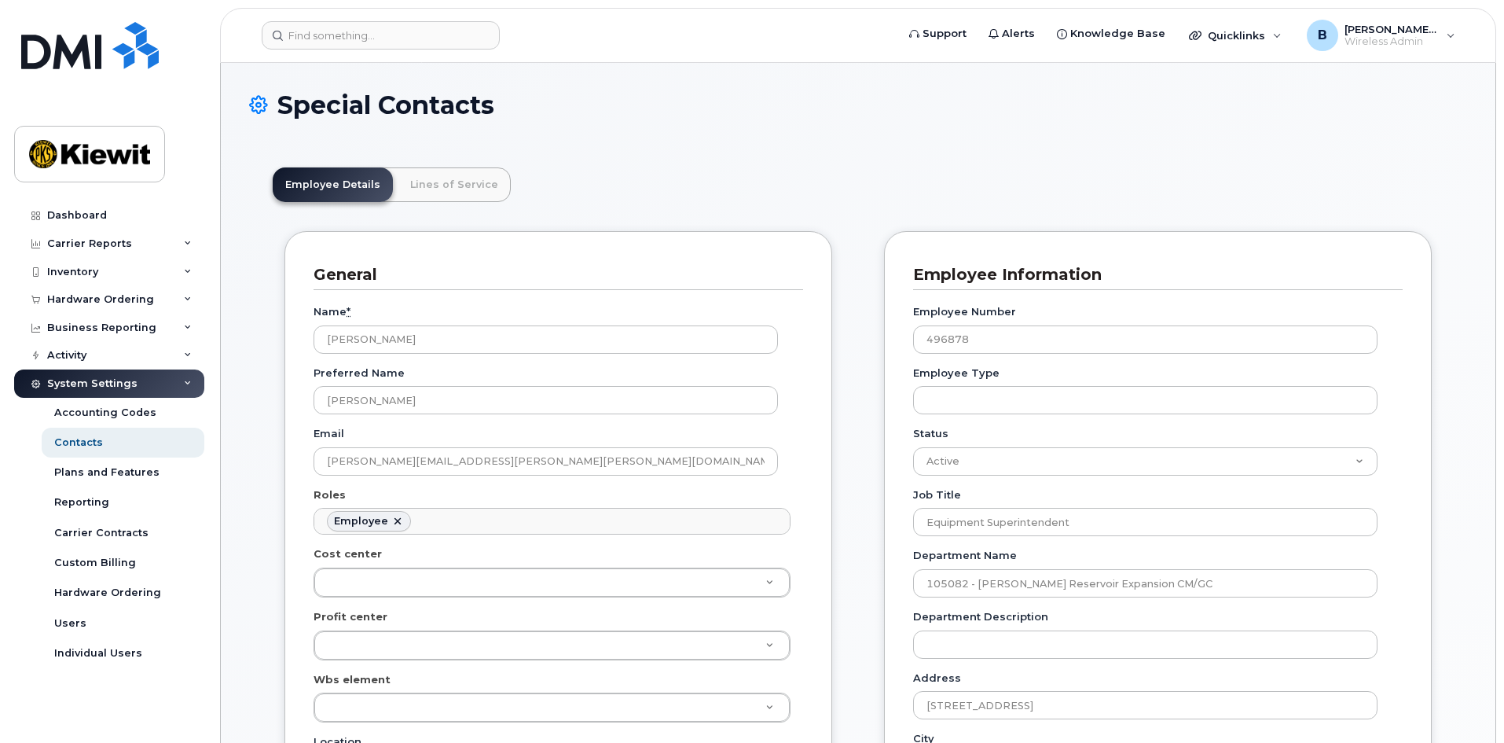
scroll to position [46, 0]
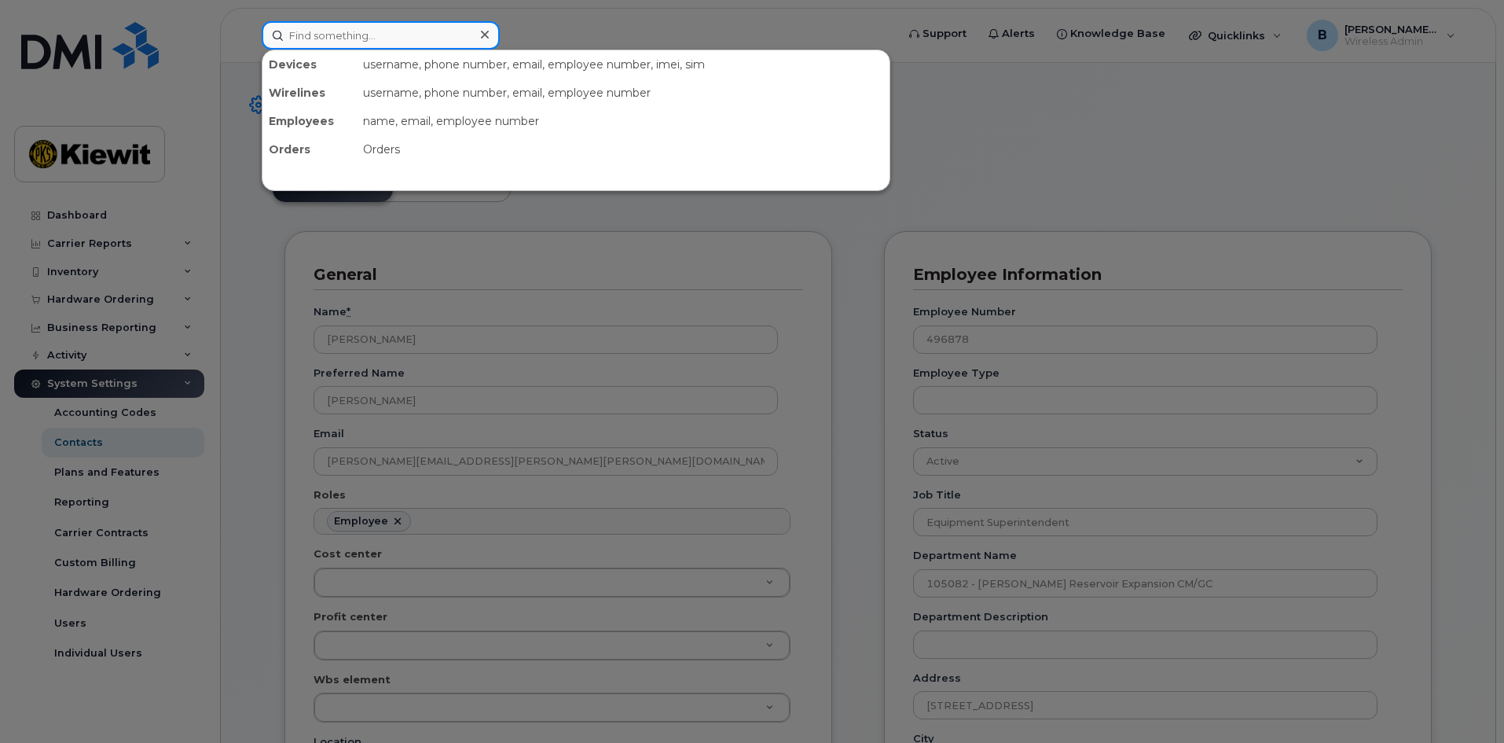
click at [386, 35] on input at bounding box center [381, 35] width 238 height 28
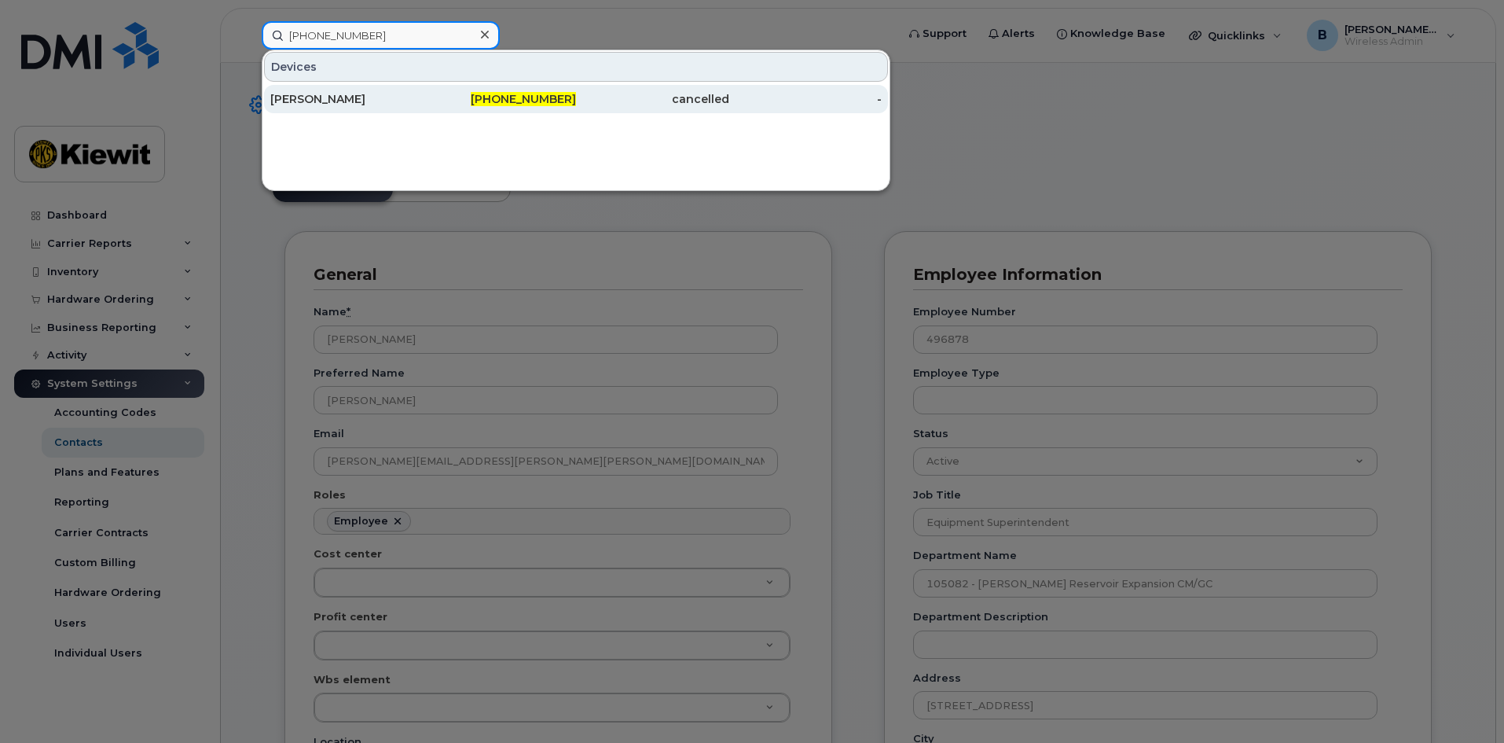
type input "[PHONE_NUMBER]"
click at [530, 97] on span "[PHONE_NUMBER]" at bounding box center [523, 99] width 105 height 14
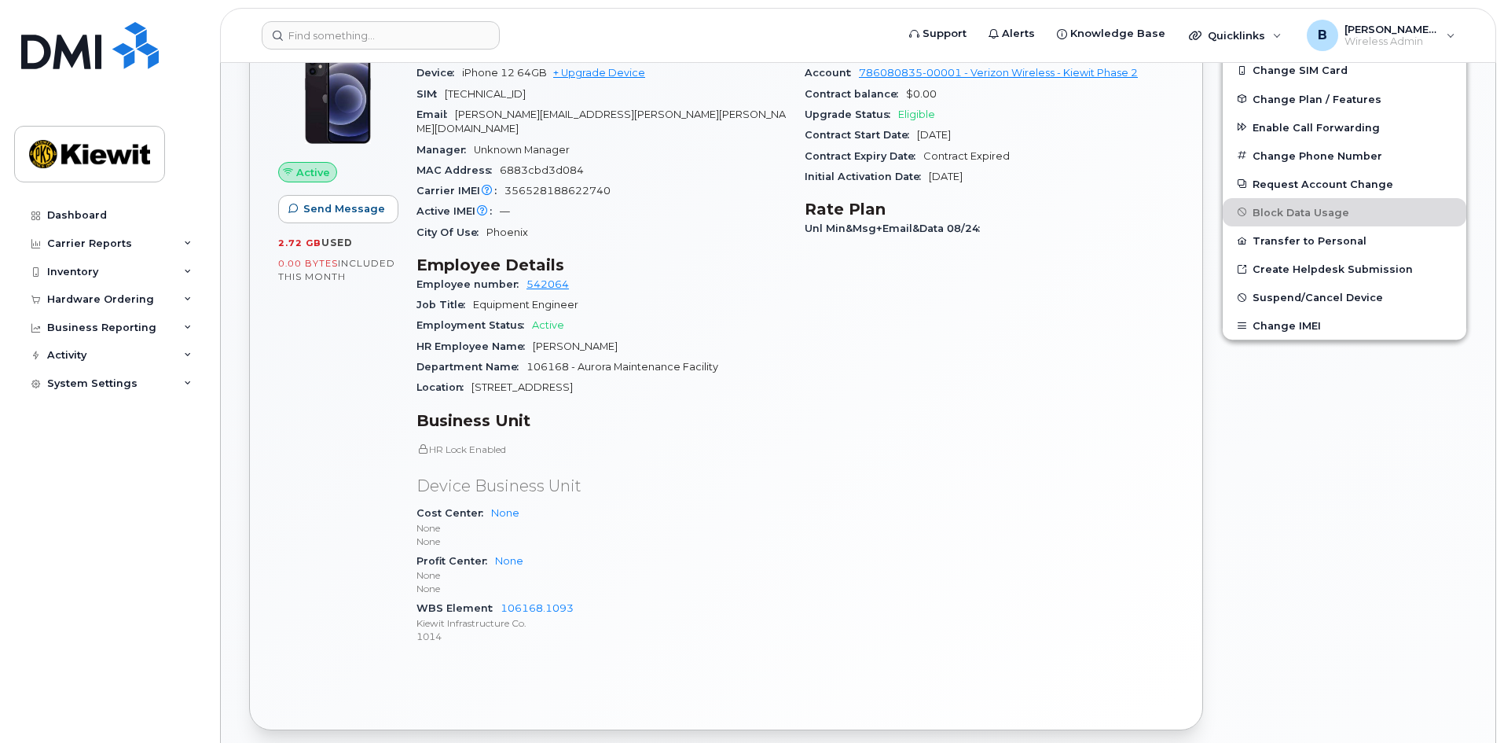
scroll to position [157, 0]
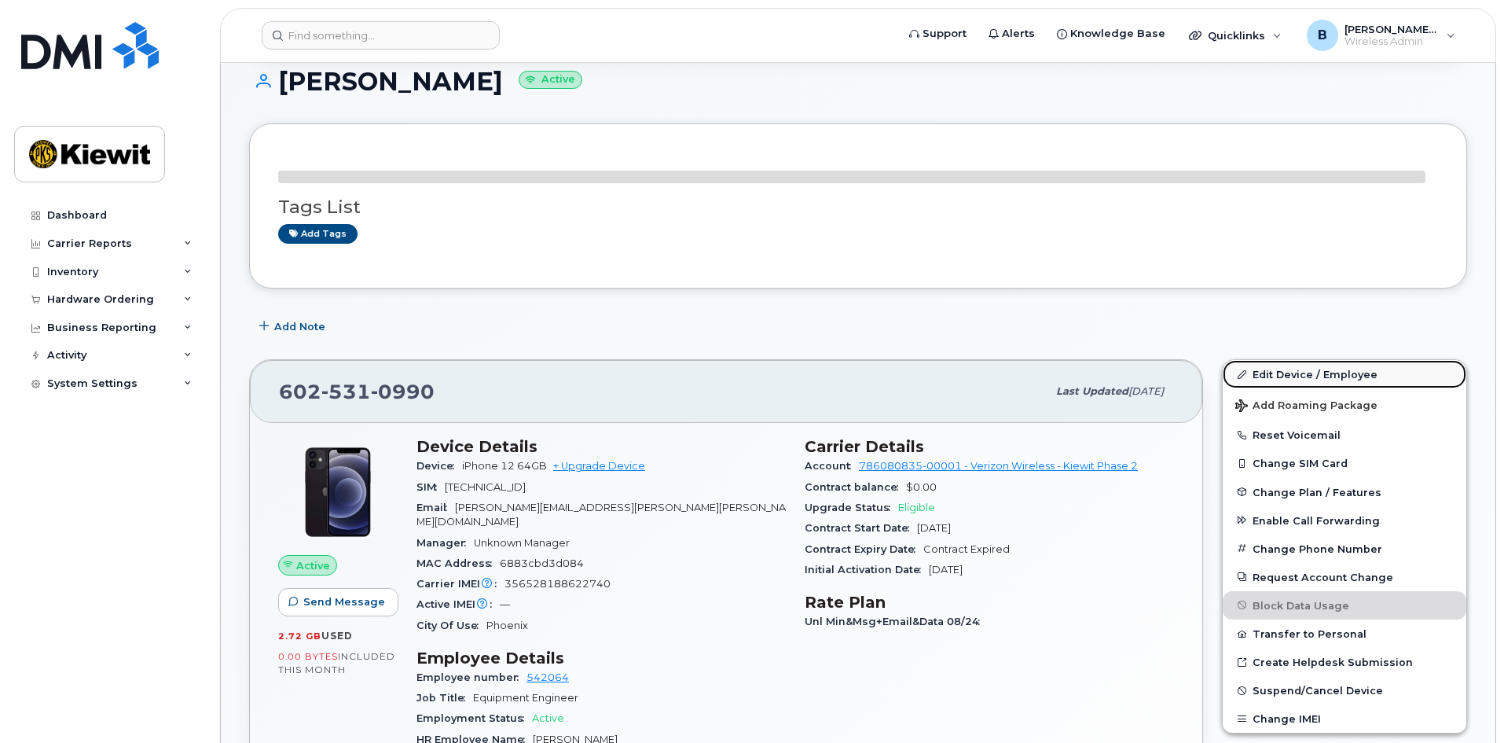
click at [1326, 371] on link "Edit Device / Employee" at bounding box center [1345, 374] width 244 height 28
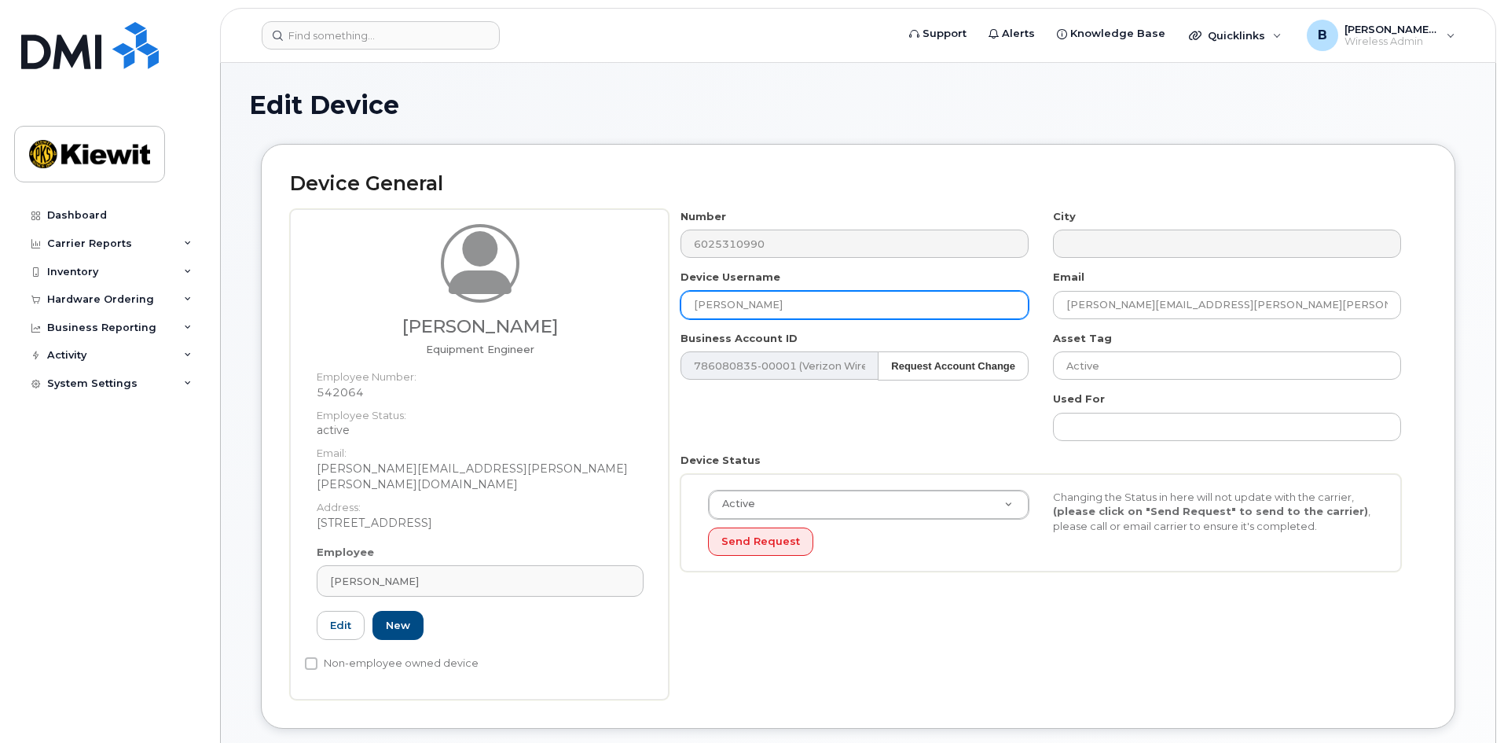
drag, startPoint x: 809, startPoint y: 306, endPoint x: 662, endPoint y: 318, distance: 147.5
click at [662, 318] on div "Zane Timko Equipment Engineer Employee Number: 542064 Employee Status: active E…" at bounding box center [858, 454] width 1136 height 490
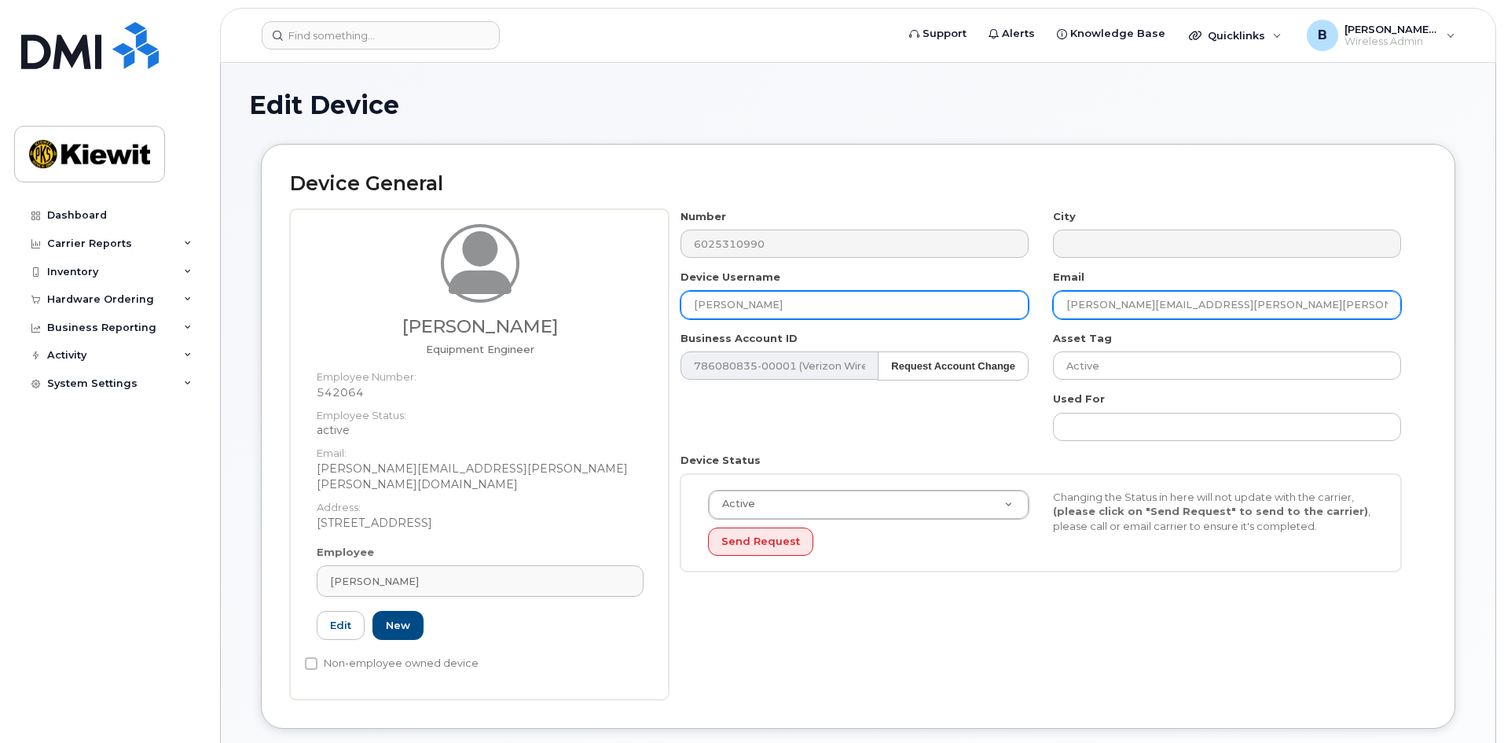
type input "Clancy Thornton"
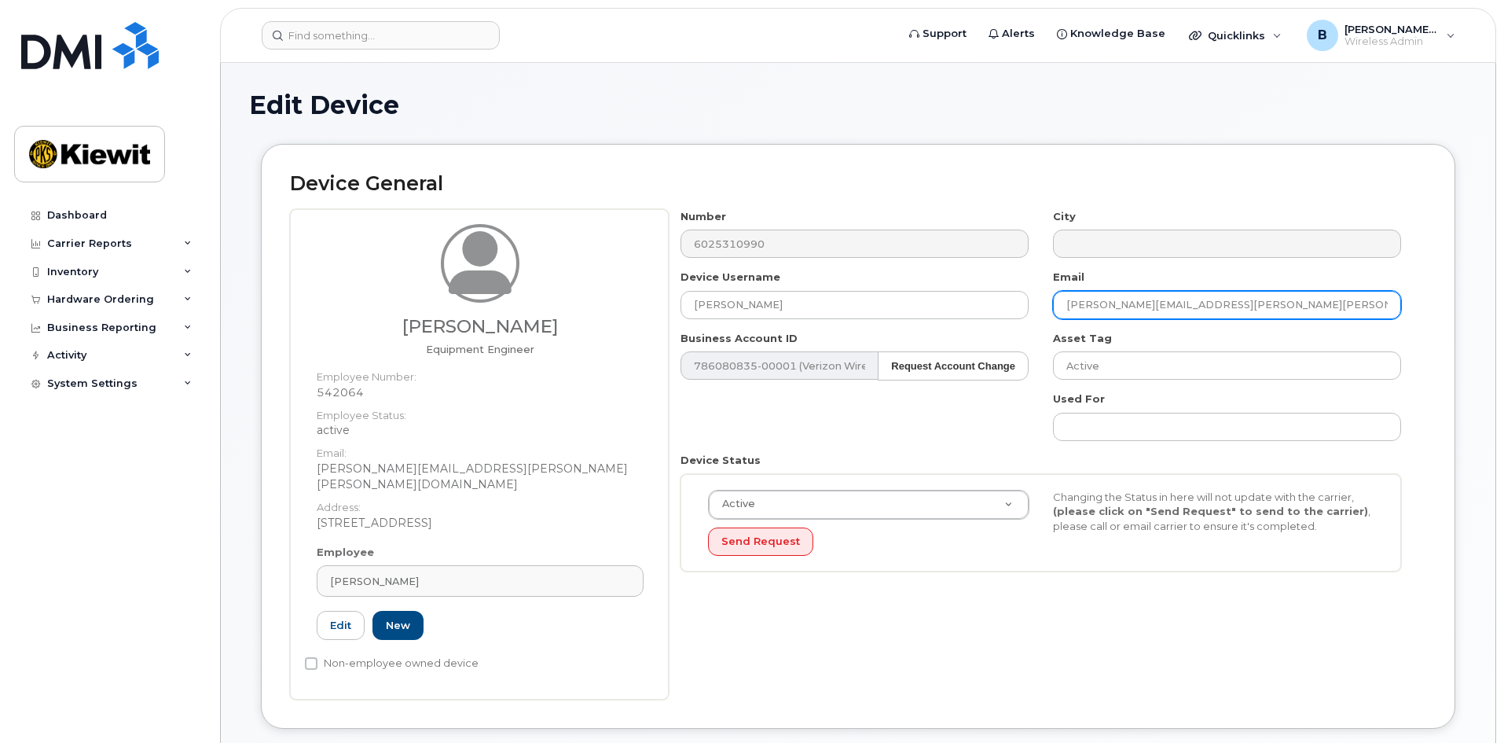
click at [1132, 300] on input "ZANE.TIMKO@KIEWIT.COM" at bounding box center [1227, 305] width 348 height 28
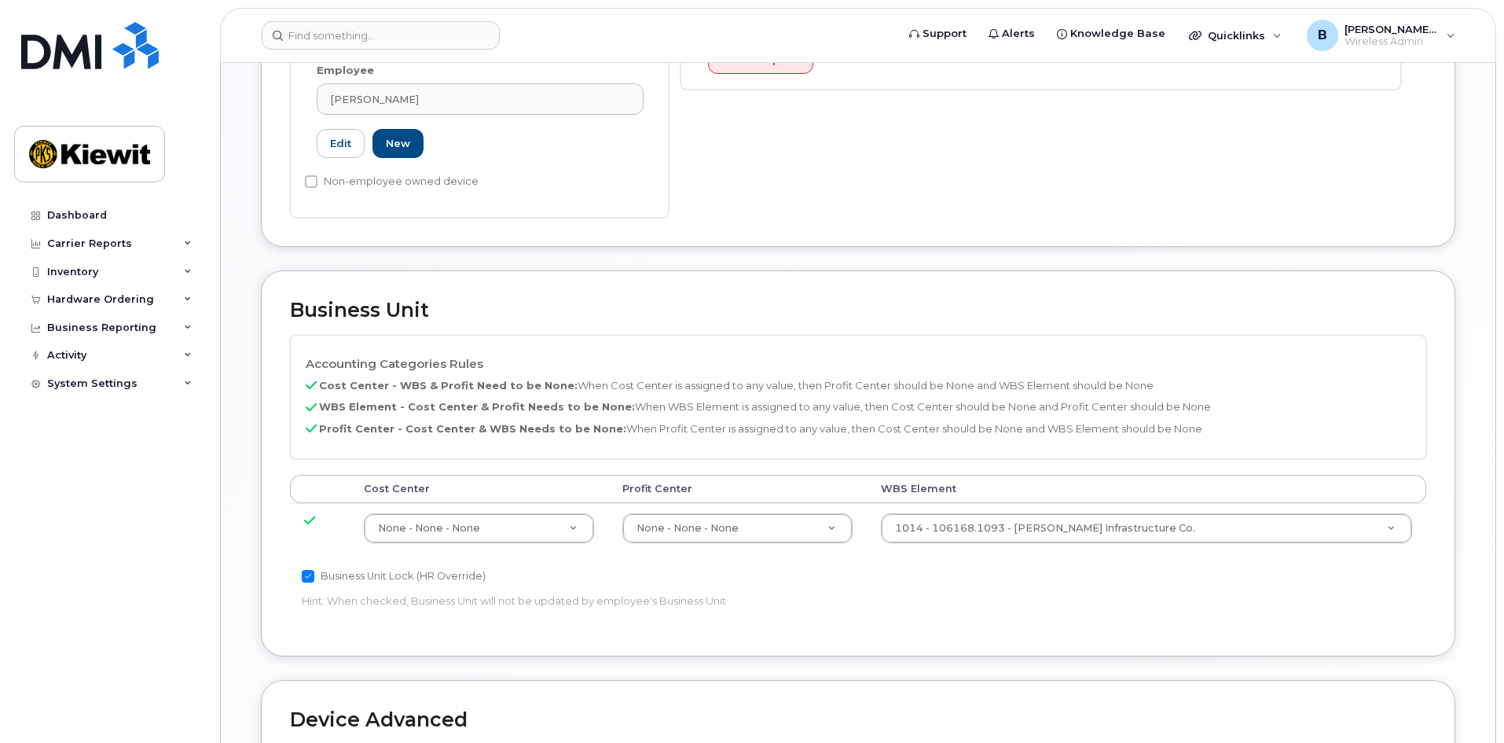
scroll to position [550, 0]
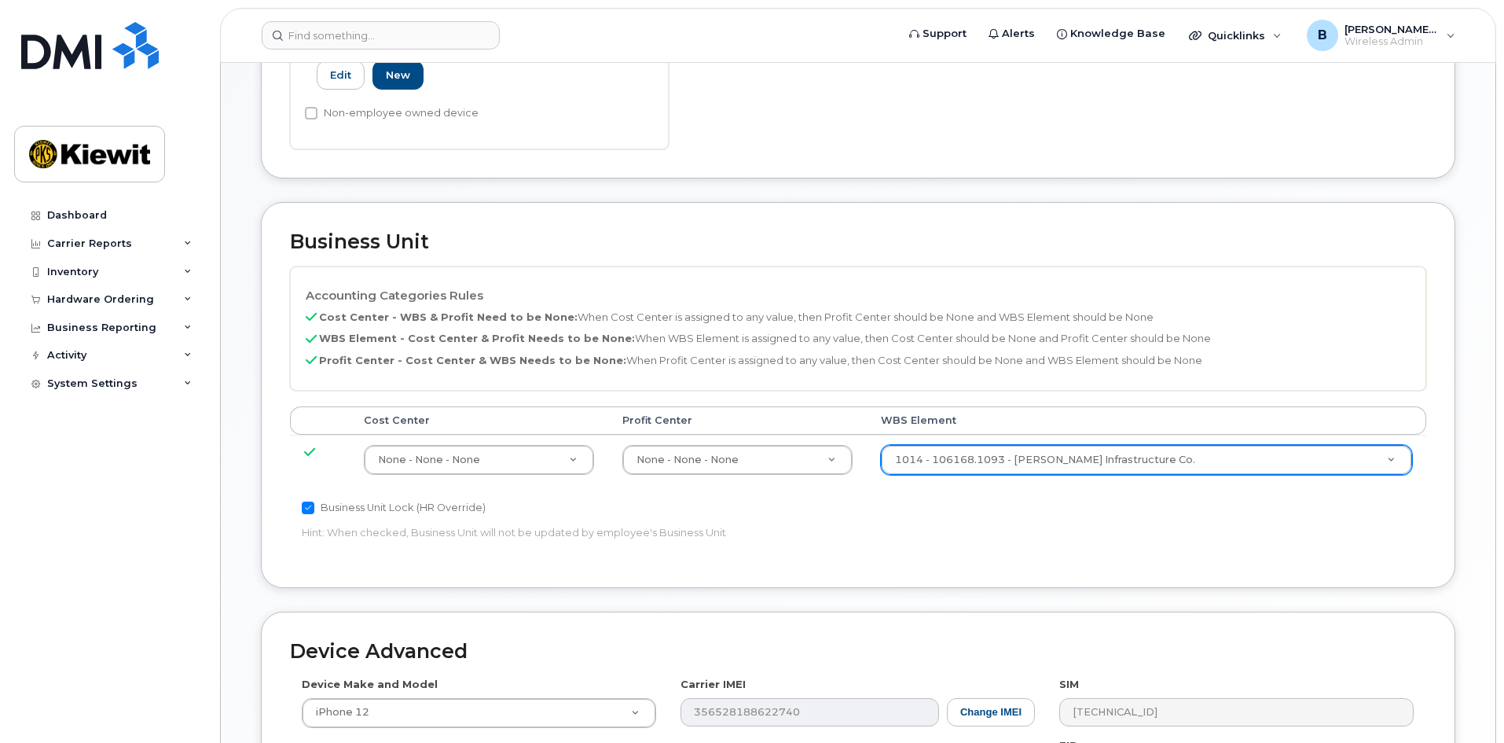
type input "clancy.thornton@KIEWIT.COM"
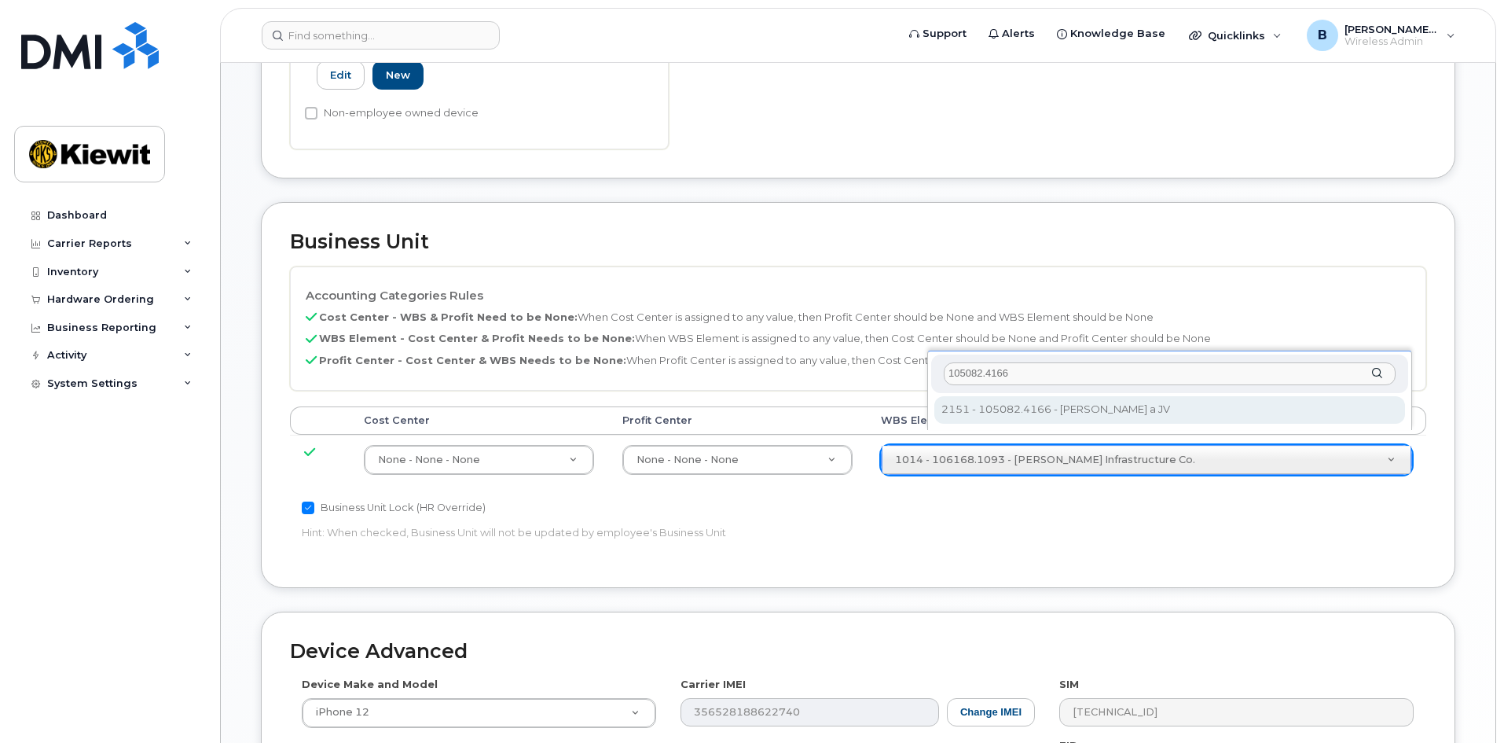
type input "105082.4166"
type input "30158447"
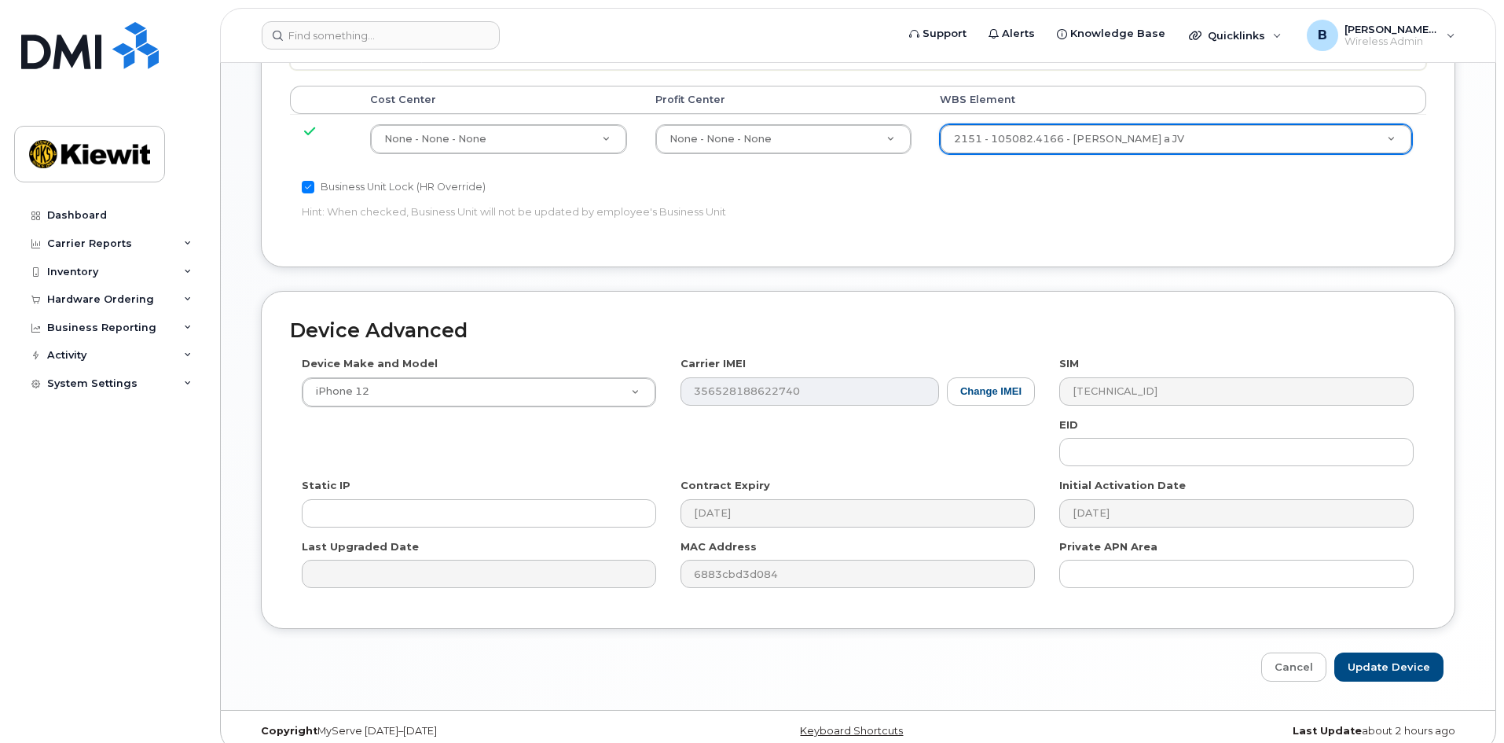
scroll to position [872, 0]
click at [1379, 651] on input "Update Device" at bounding box center [1388, 665] width 109 height 29
type input "Saving..."
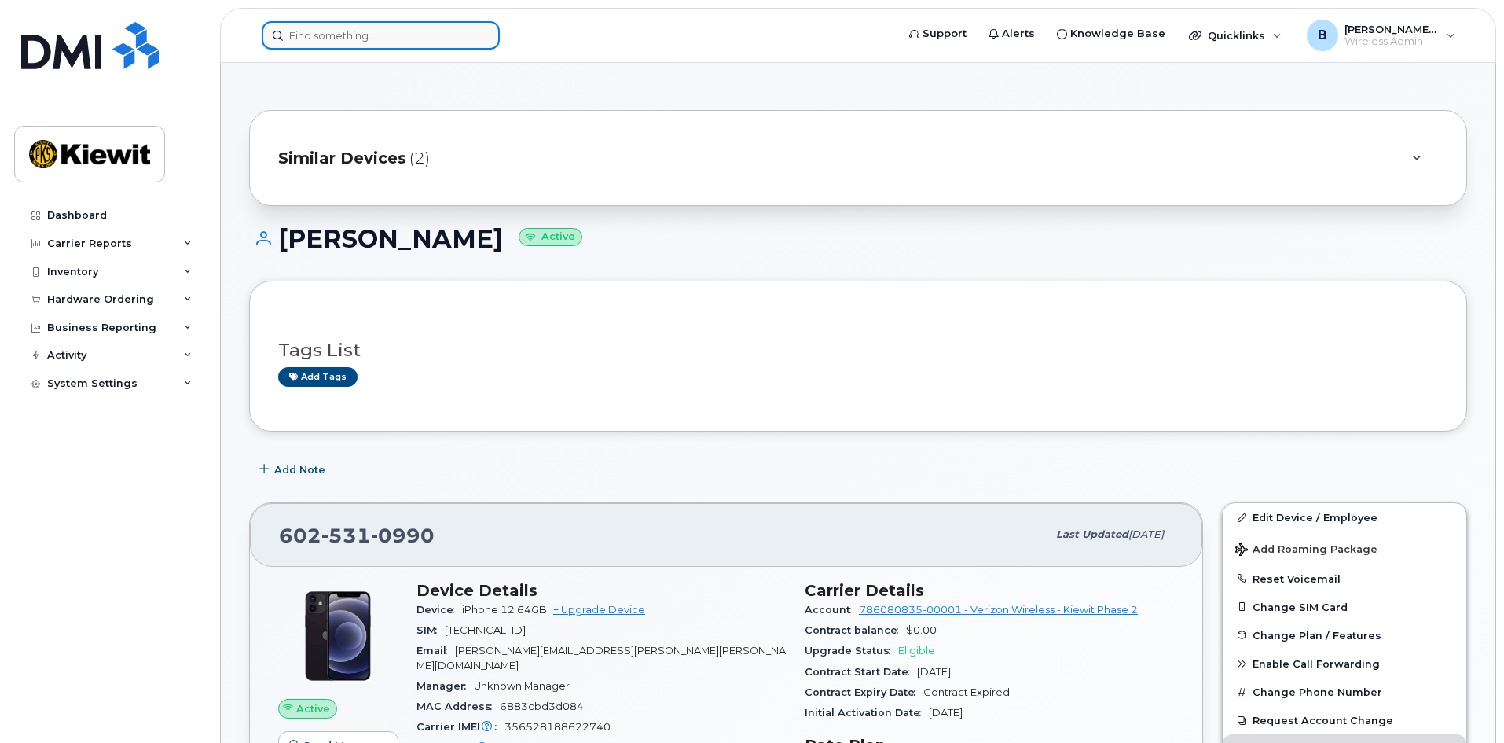
click at [374, 35] on input at bounding box center [381, 35] width 238 height 28
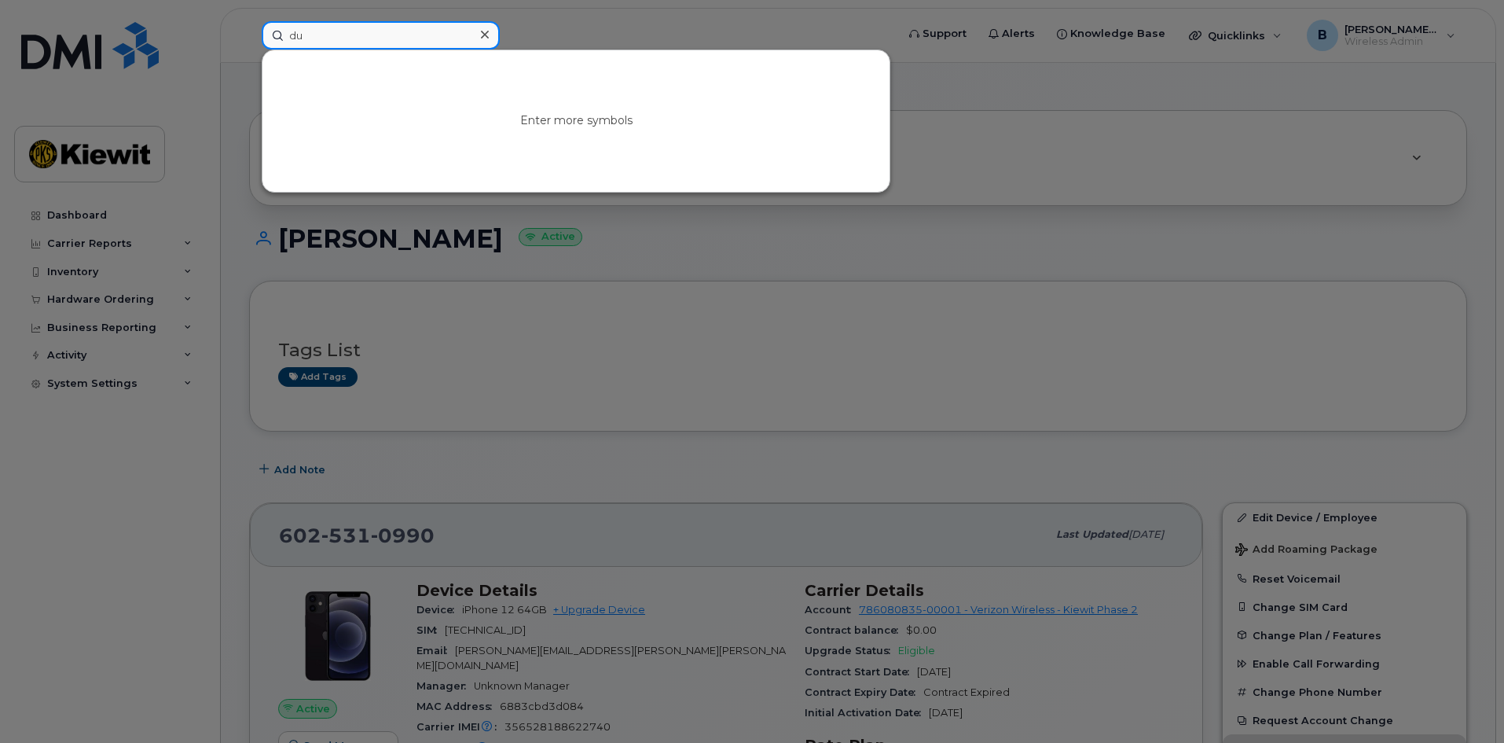
type input "d"
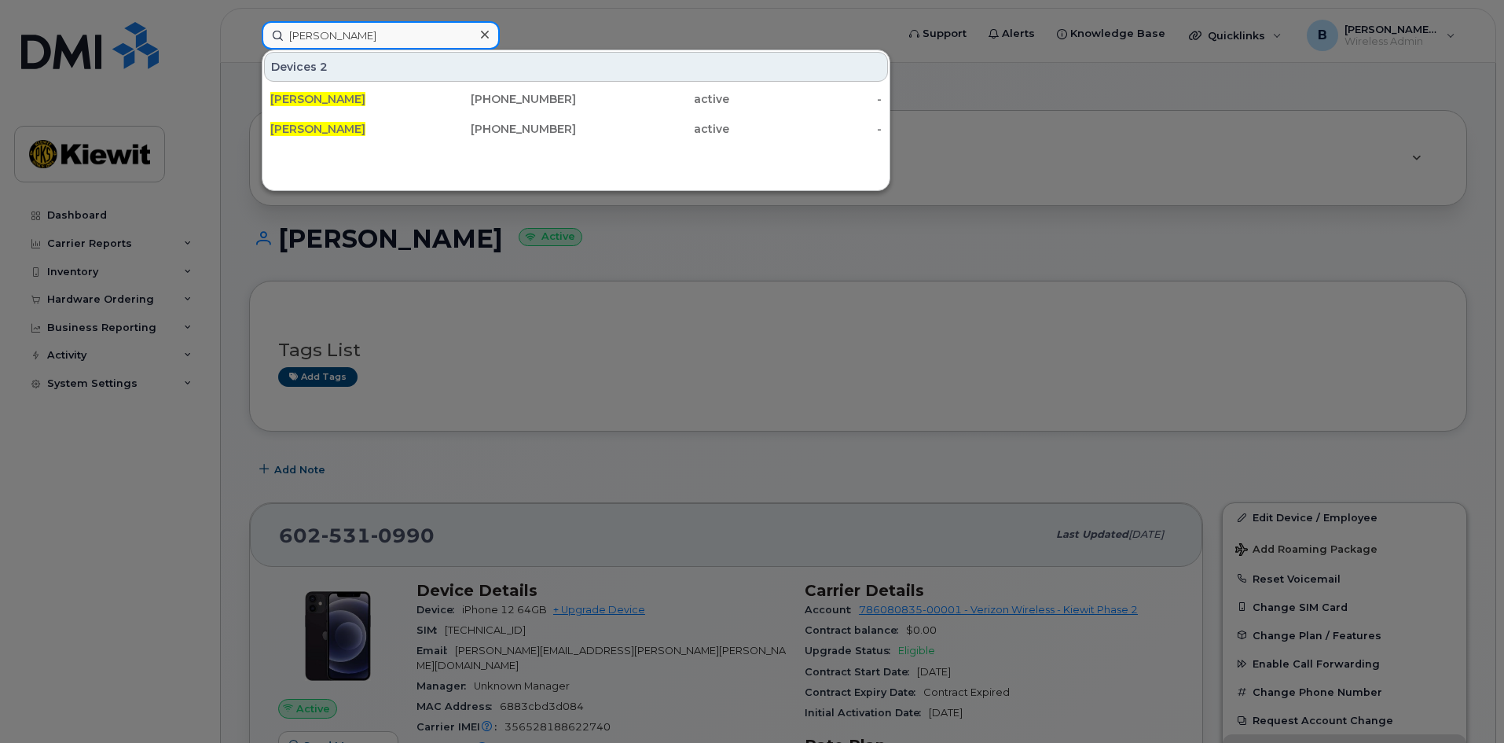
click at [398, 39] on input "doug thoe" at bounding box center [381, 35] width 238 height 28
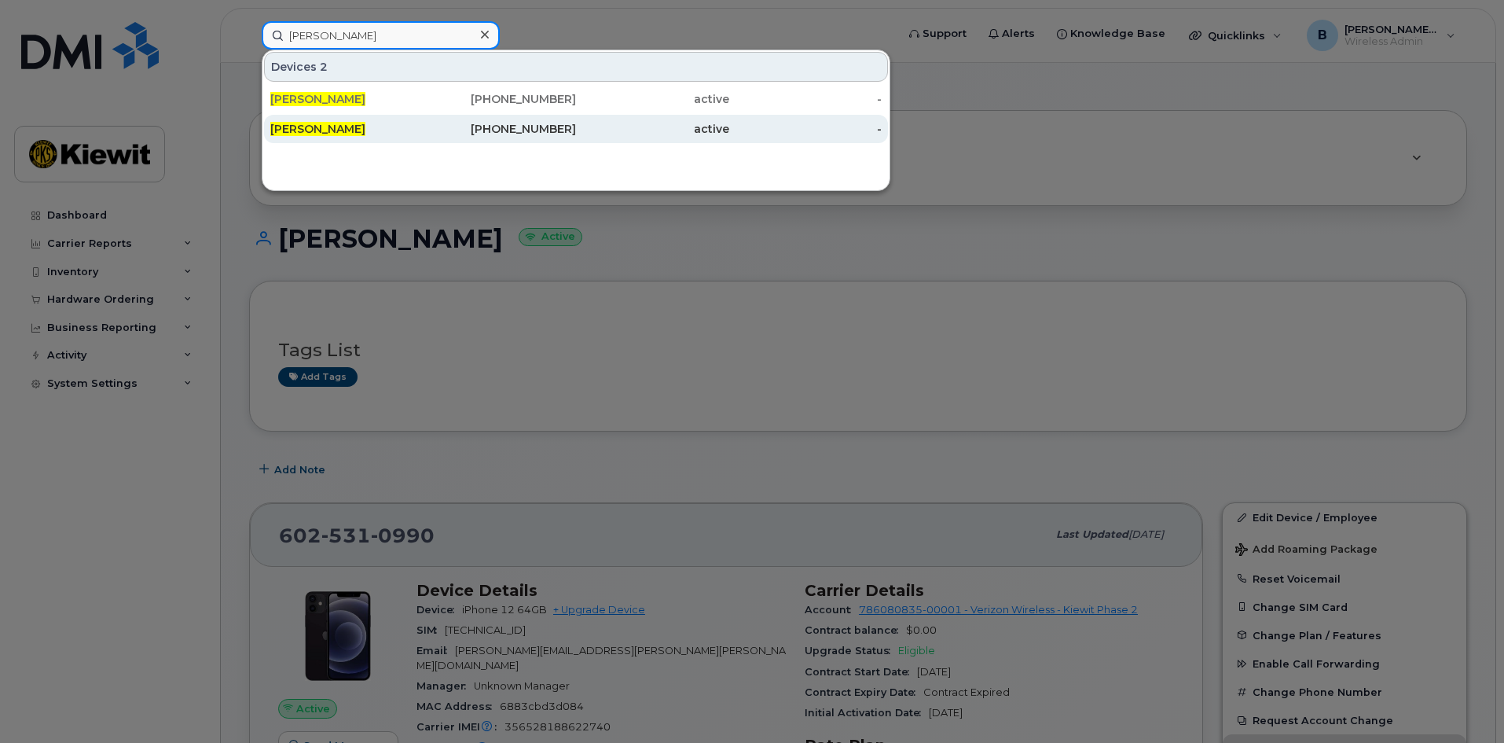
type input "doug thoe"
click at [336, 130] on span "[PERSON_NAME]" at bounding box center [317, 129] width 95 height 14
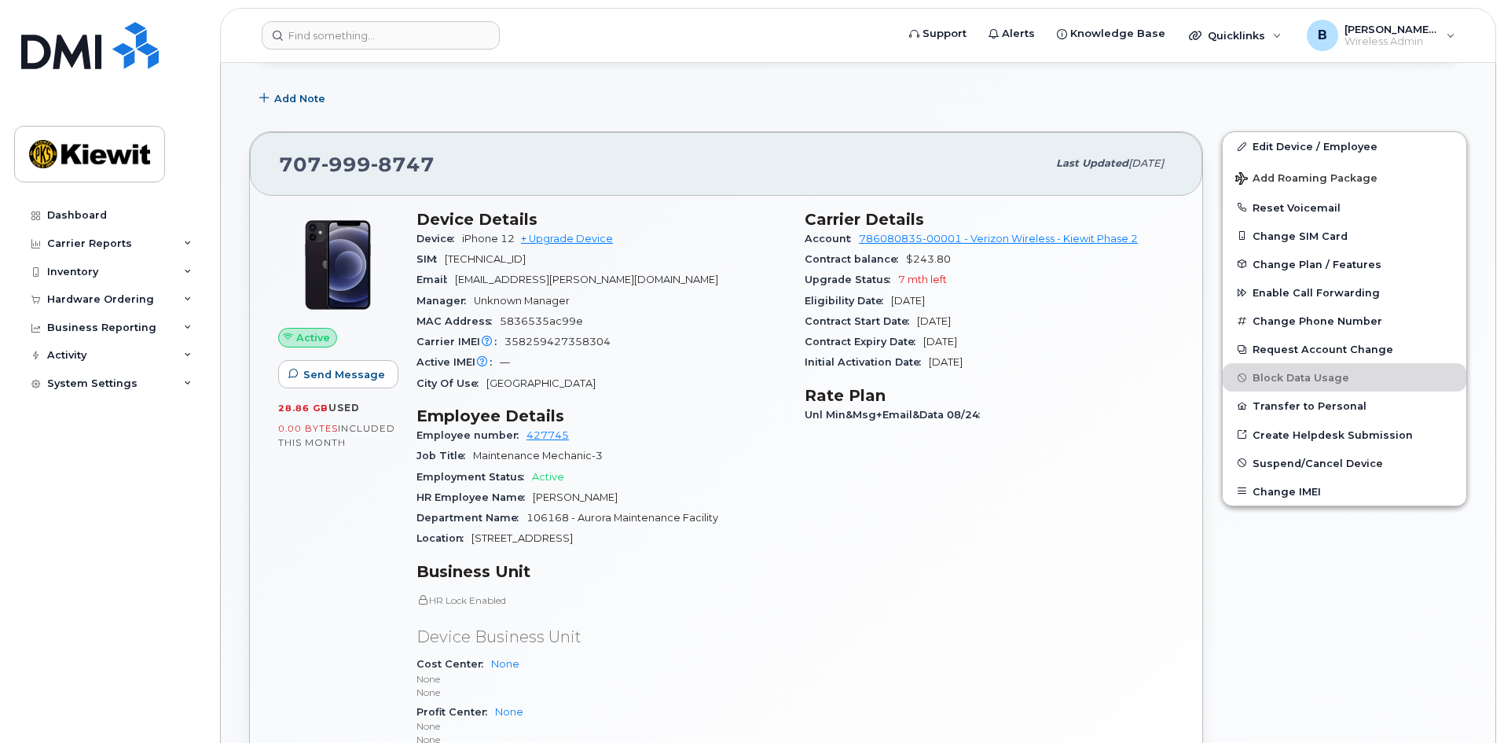
scroll to position [236, 0]
click at [1308, 148] on link "Edit Device / Employee" at bounding box center [1345, 148] width 244 height 28
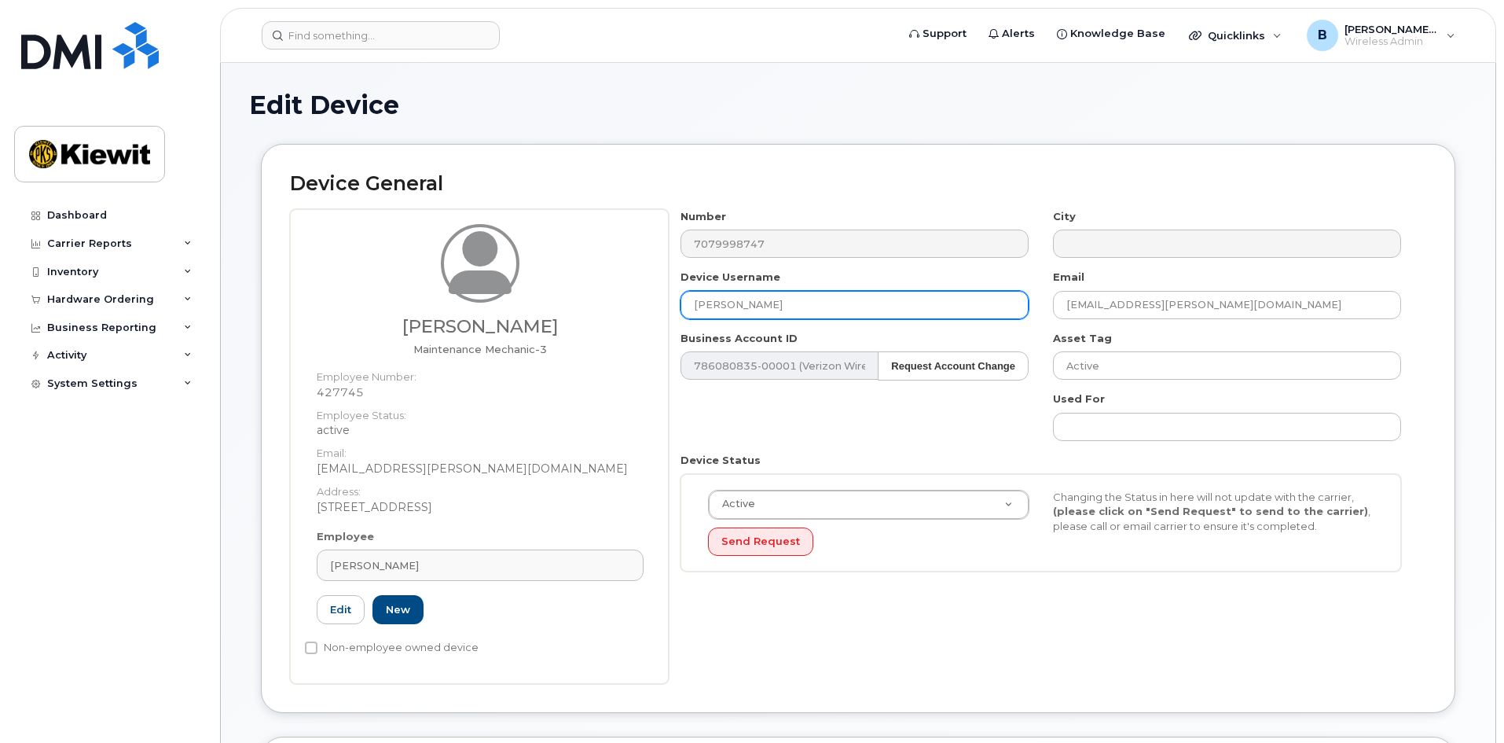
drag, startPoint x: 787, startPoint y: 303, endPoint x: 648, endPoint y: 310, distance: 138.5
click at [648, 310] on div "[PERSON_NAME] Maintenance Mechanic-3 Employee Number: 427745 Employee Status: a…" at bounding box center [858, 446] width 1136 height 475
type input "[PERSON_NAME]"
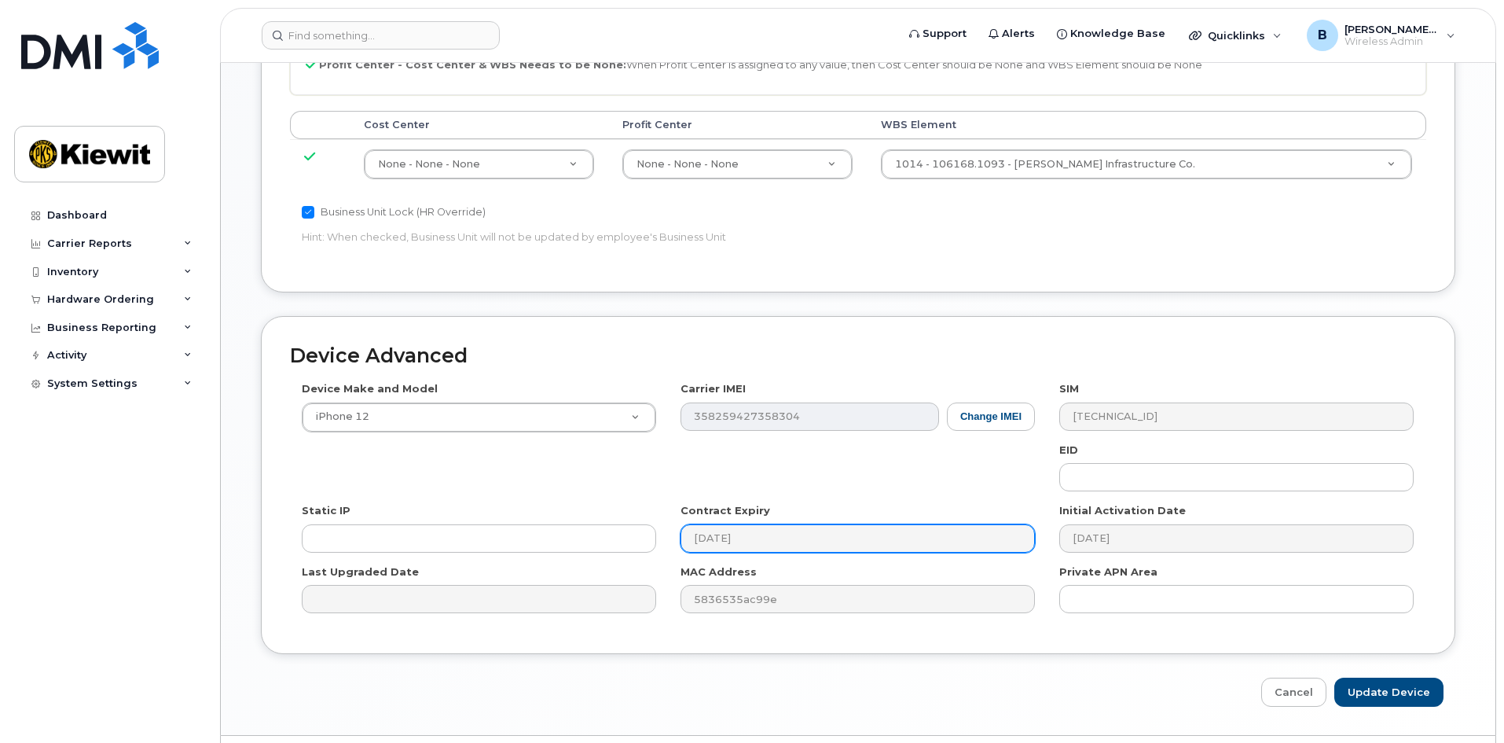
scroll to position [872, 0]
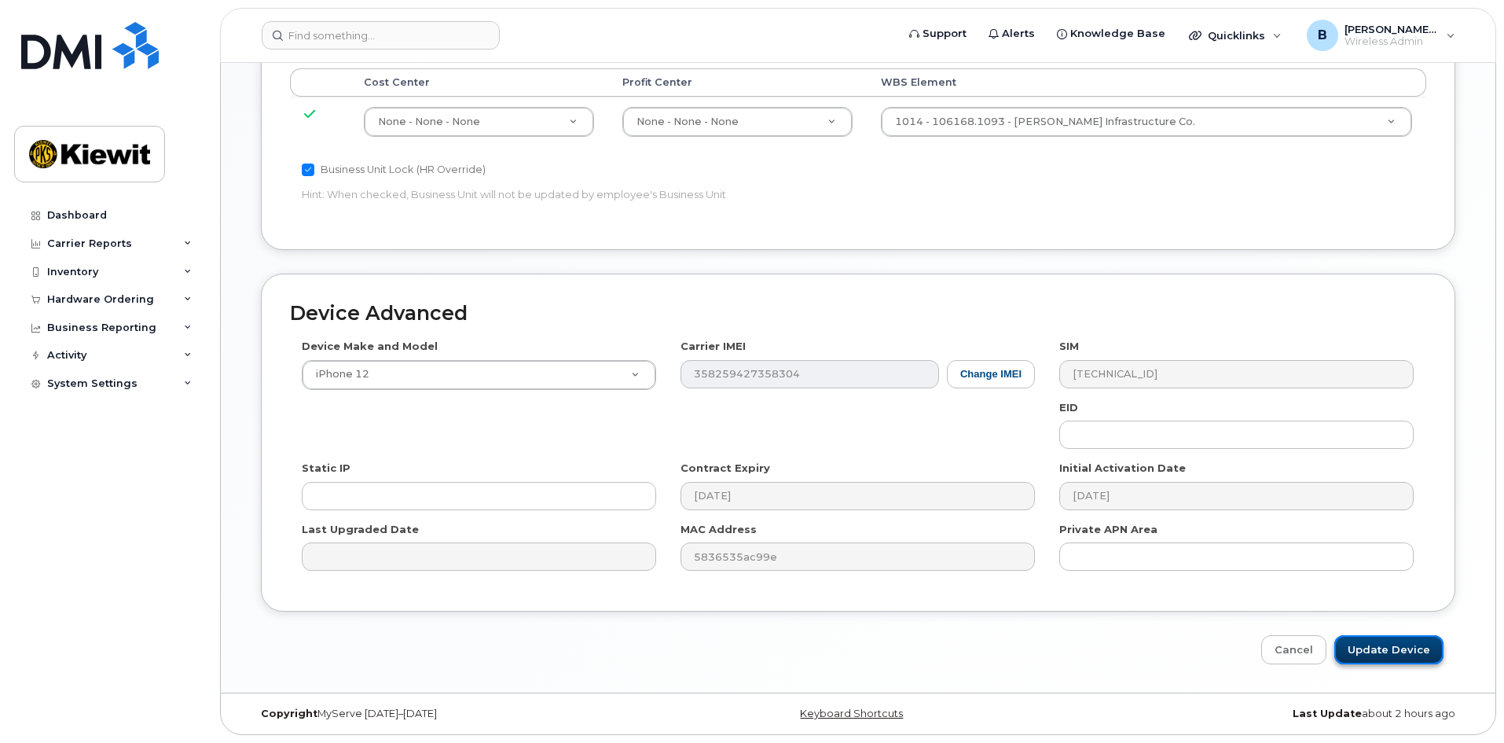
click at [1396, 647] on input "Update Device" at bounding box center [1388, 649] width 109 height 29
type input "Saving..."
